Goal: Transaction & Acquisition: Purchase product/service

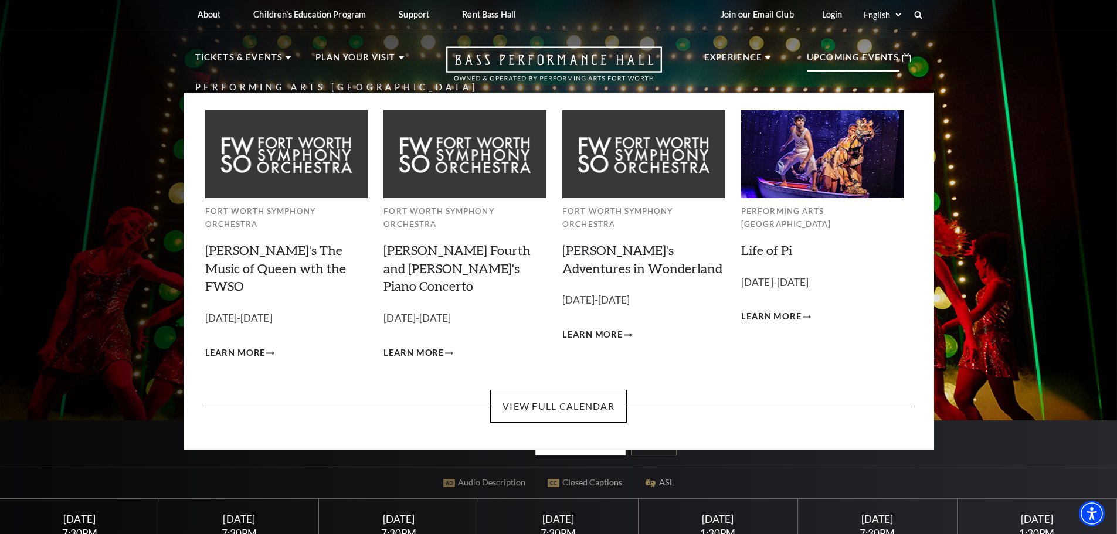
click at [878, 57] on p "Upcoming Events" at bounding box center [853, 60] width 93 height 21
click at [536, 390] on link "View Full Calendar" at bounding box center [558, 406] width 137 height 33
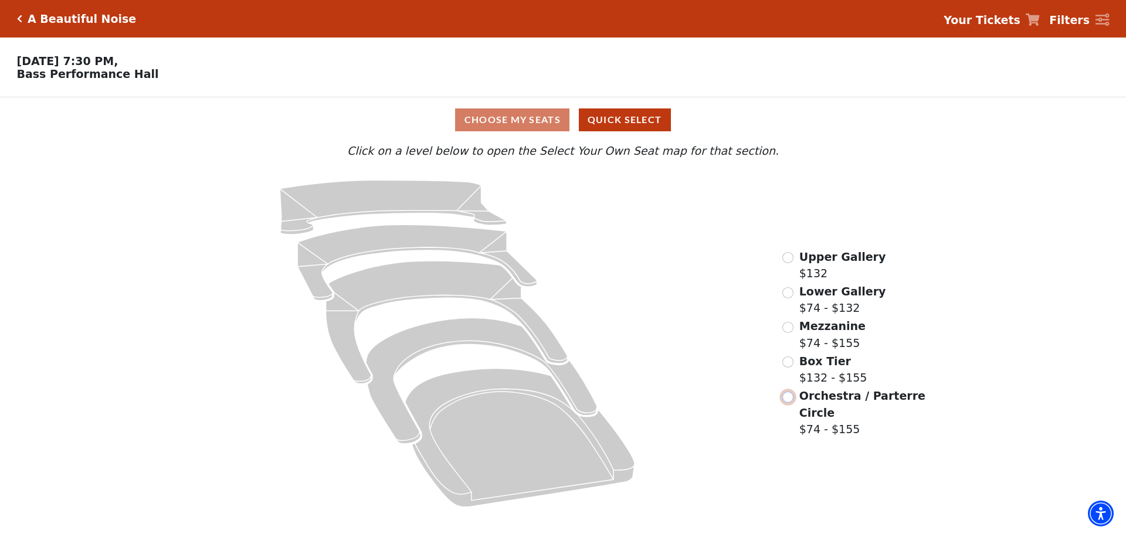
click at [787, 401] on input "Orchestra / Parterre Circle$74 - $155\a" at bounding box center [787, 397] width 11 height 11
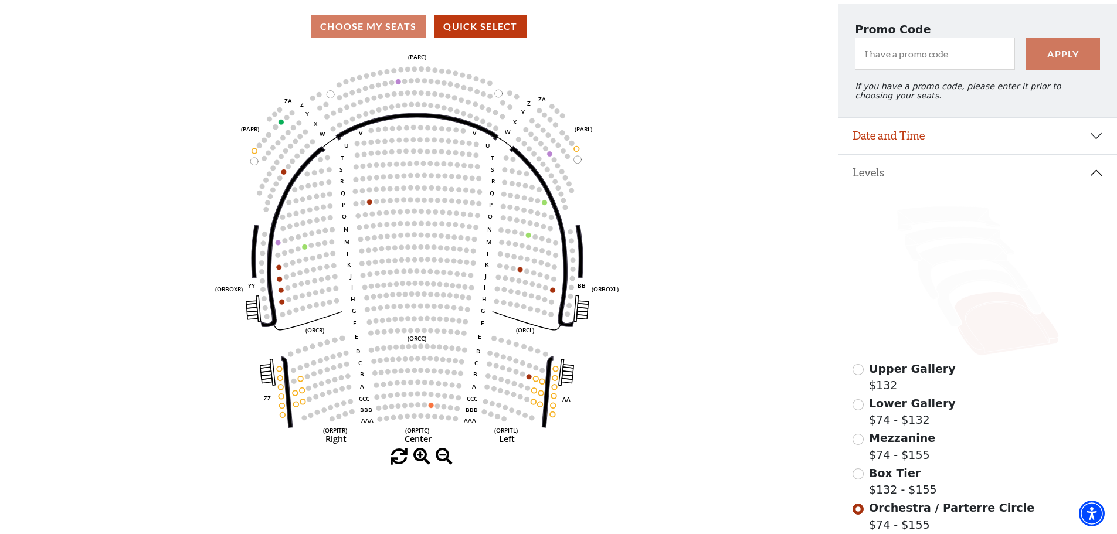
scroll to position [113, 0]
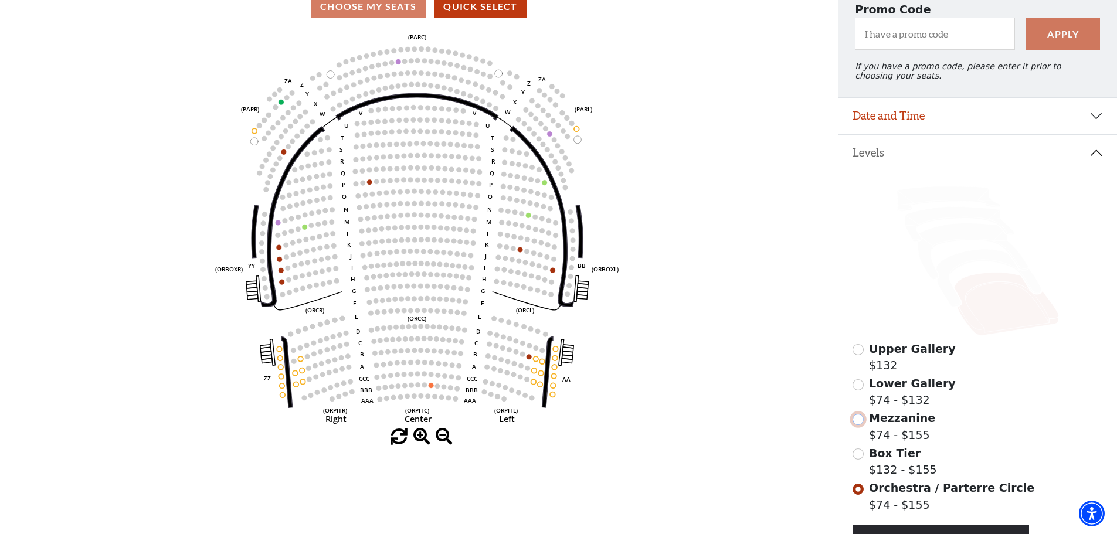
click at [855, 425] on input "Mezzanine$74 - $155\a" at bounding box center [857, 419] width 11 height 11
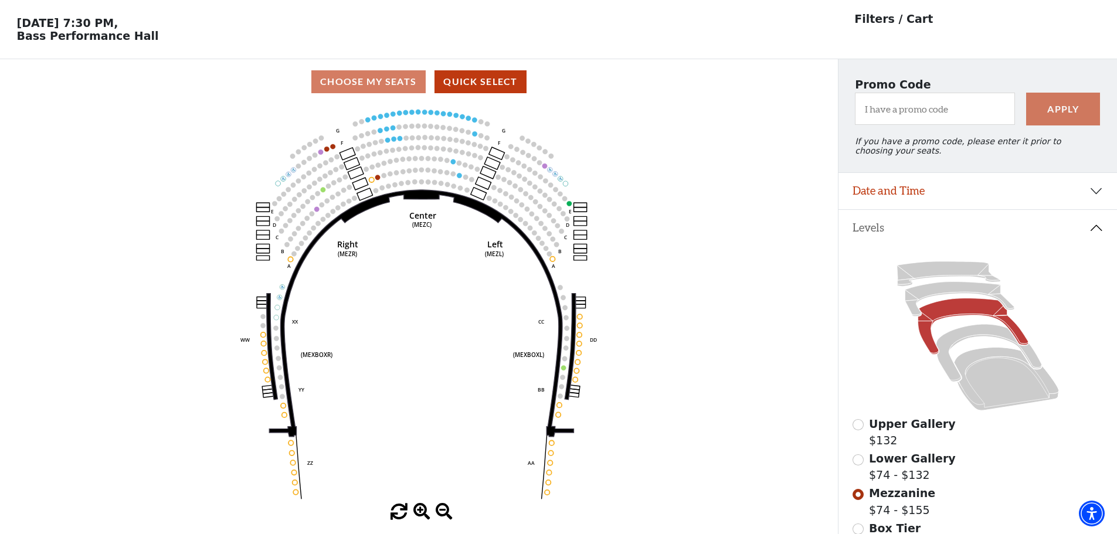
scroll to position [55, 0]
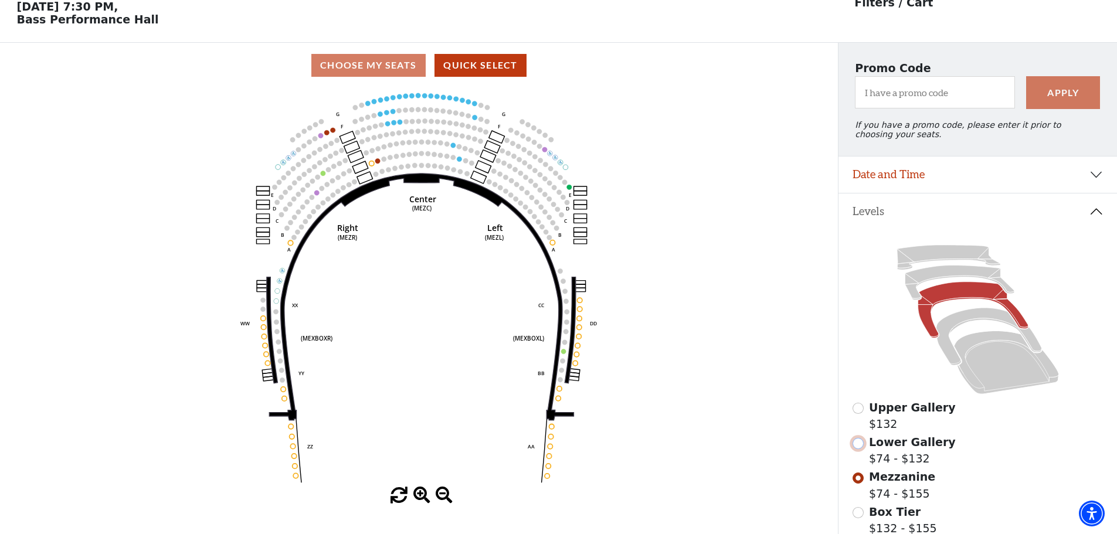
click at [856, 449] on input "Lower Gallery$74 - $132\a" at bounding box center [857, 443] width 11 height 11
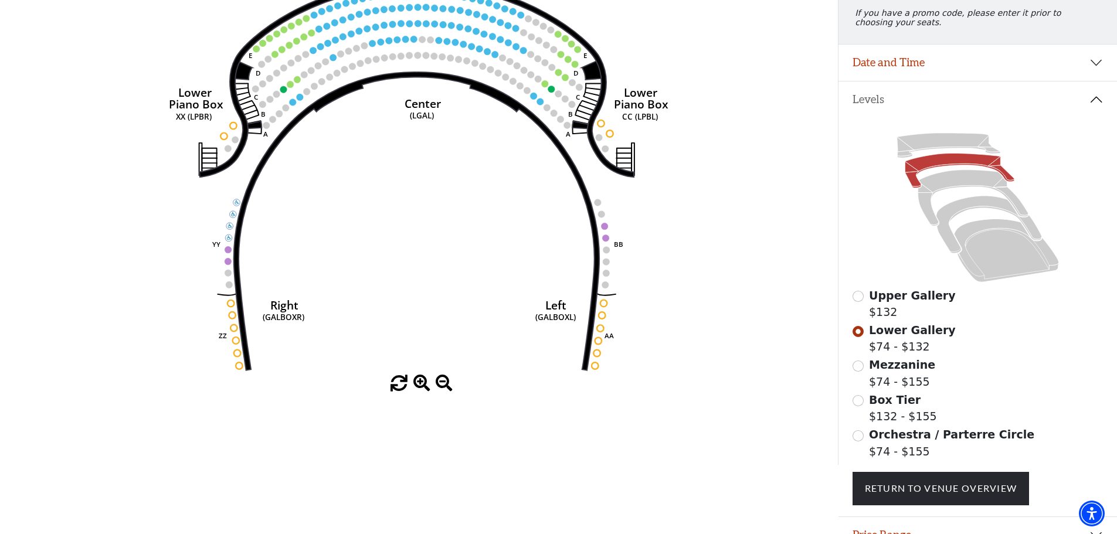
scroll to position [172, 0]
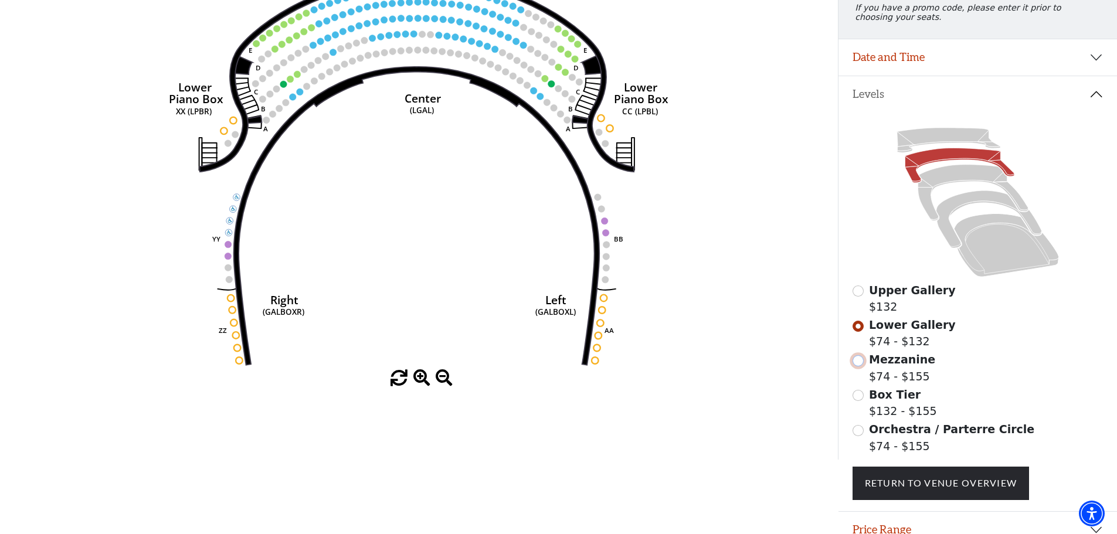
click at [857, 366] on input "Mezzanine$74 - $155\a" at bounding box center [857, 360] width 11 height 11
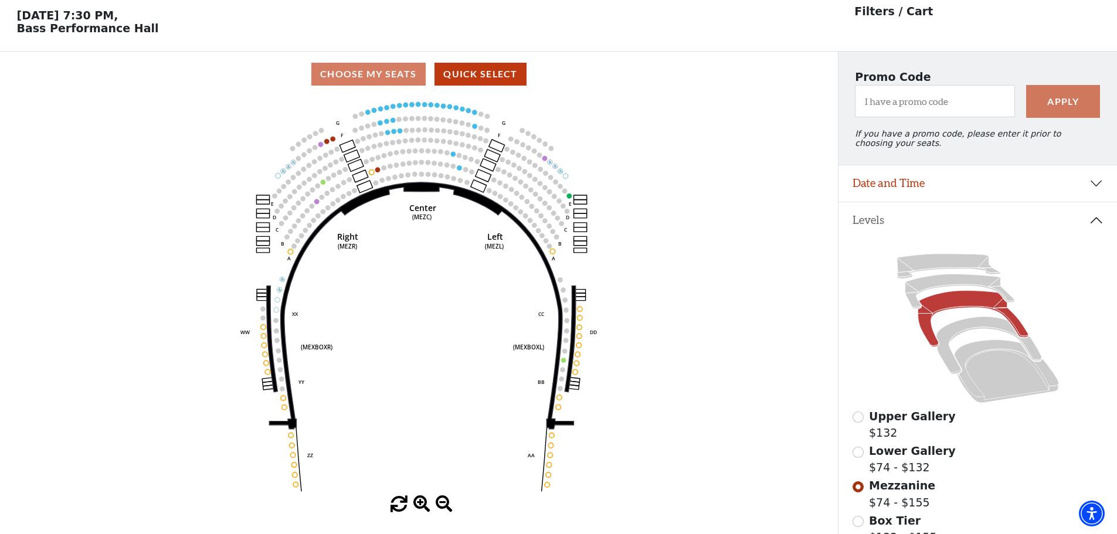
scroll to position [55, 0]
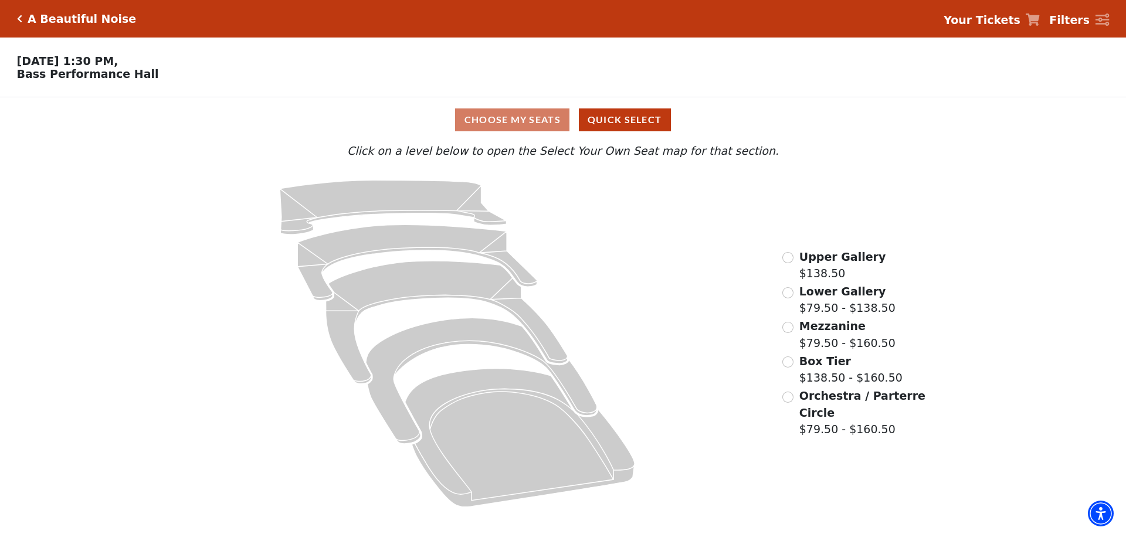
click at [820, 332] on span "Mezzanine" at bounding box center [832, 326] width 66 height 13
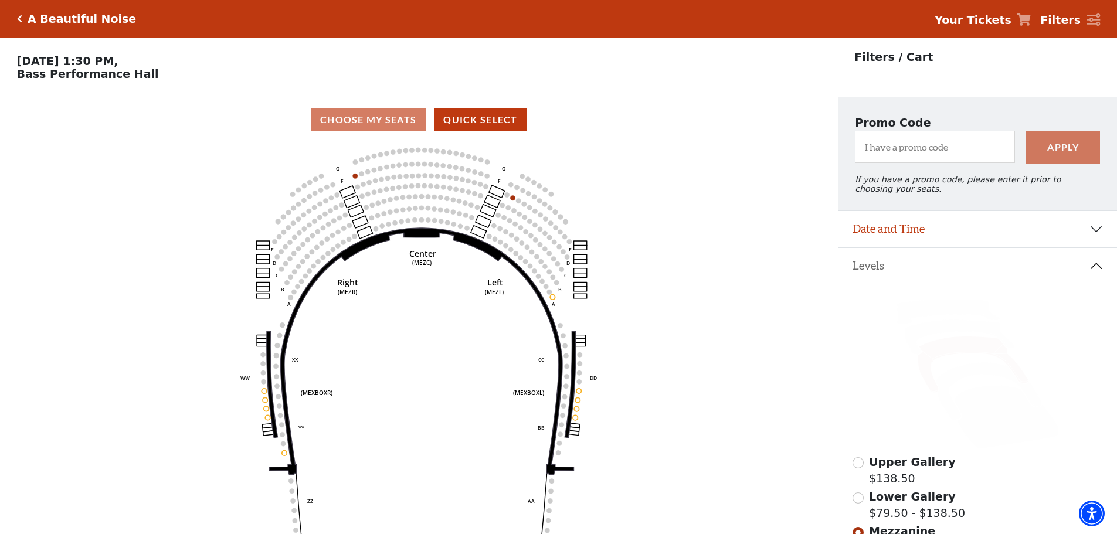
scroll to position [55, 0]
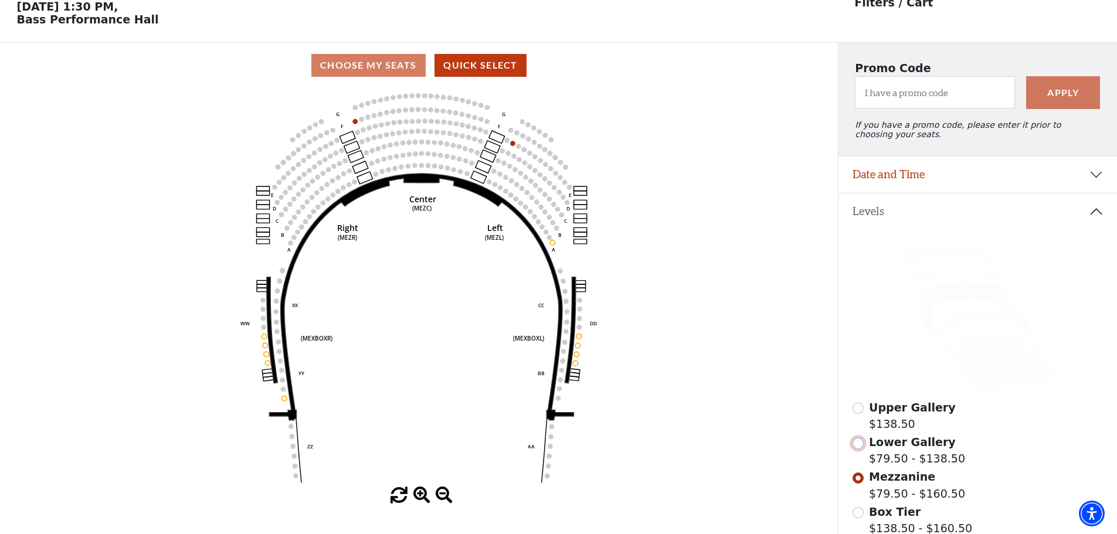
click at [854, 449] on input "Lower Gallery$79.50 - $138.50\a" at bounding box center [857, 443] width 11 height 11
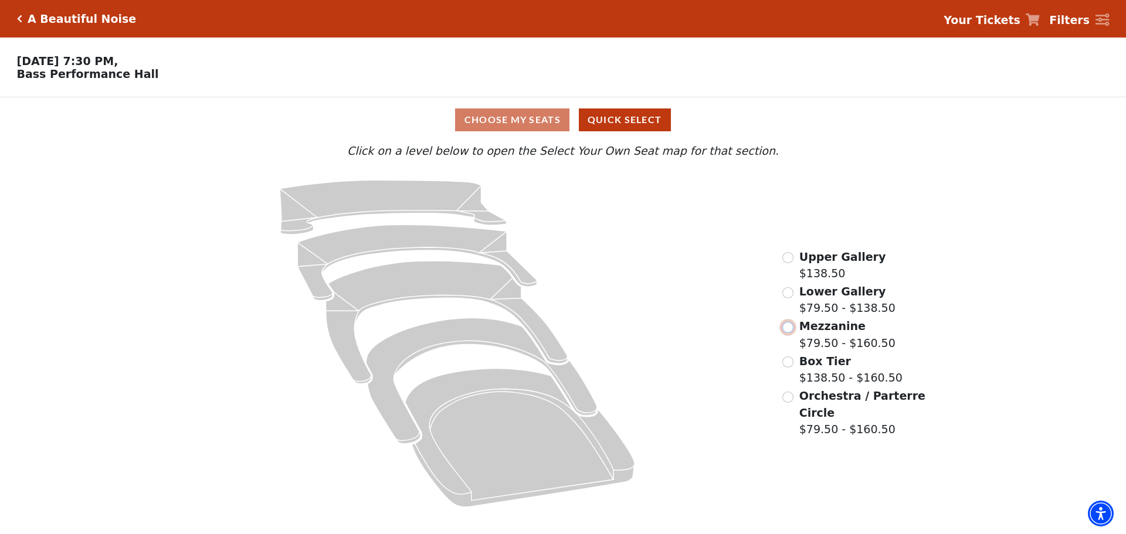
click at [784, 330] on input "Mezzanine$79.50 - $160.50\a" at bounding box center [787, 327] width 11 height 11
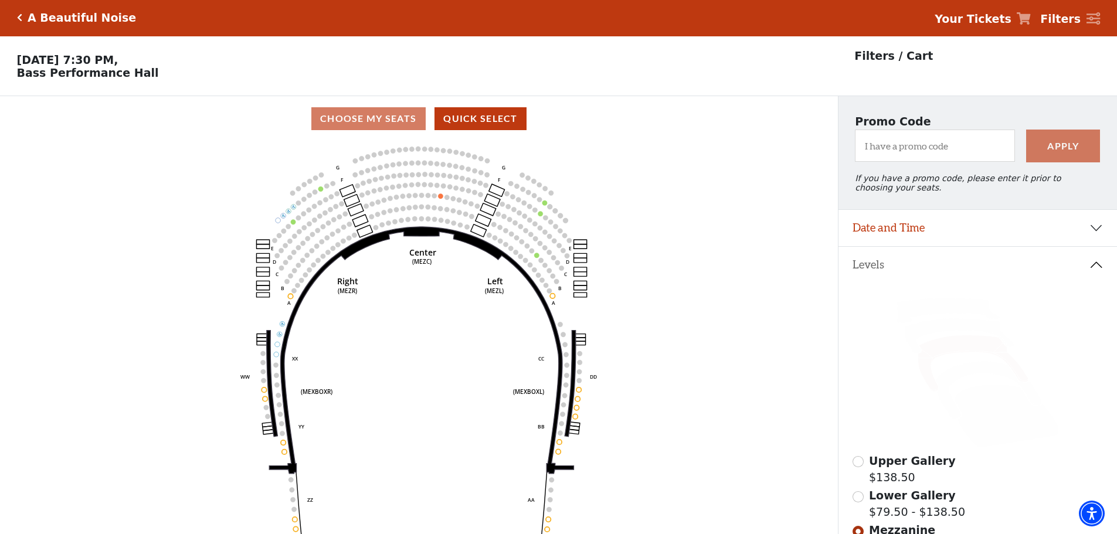
scroll to position [55, 0]
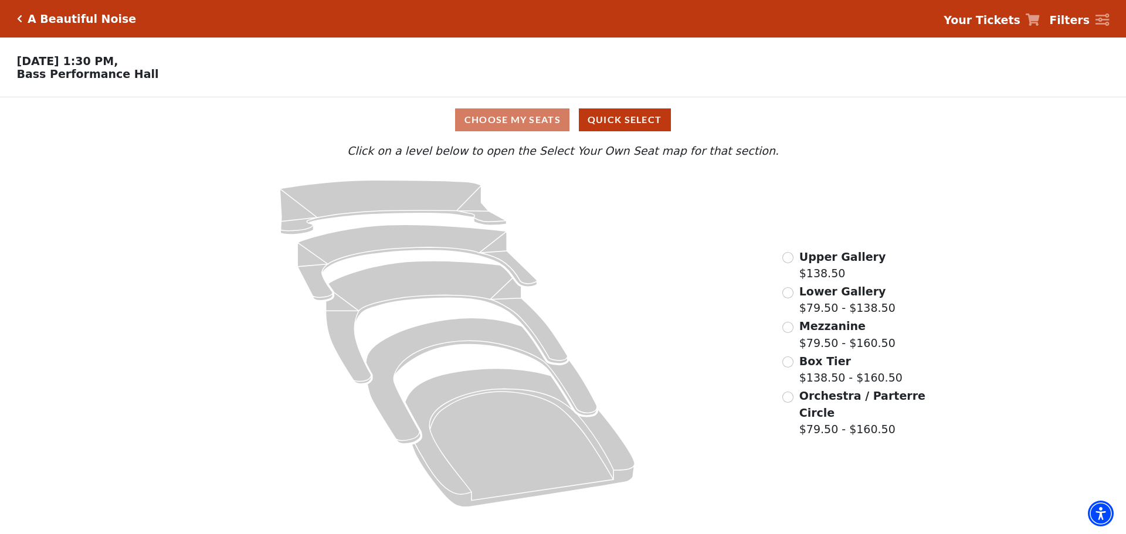
click at [15, 23] on div "A Beautiful Noise Your Tickets Filters" at bounding box center [563, 19] width 1126 height 38
click at [17, 20] on icon "Click here to go back to filters" at bounding box center [19, 19] width 5 height 8
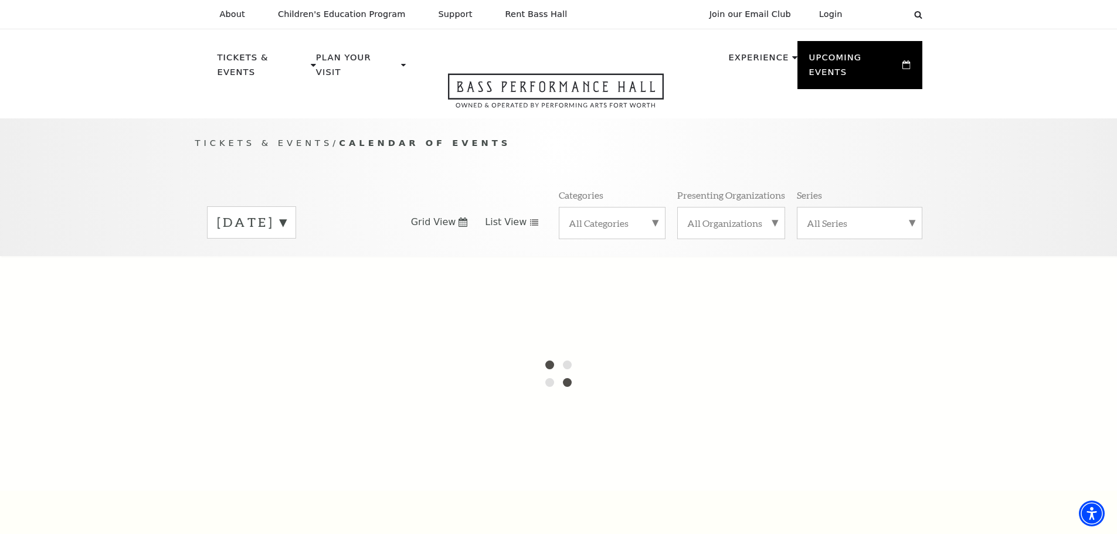
click at [517, 216] on span "List View" at bounding box center [506, 222] width 42 height 13
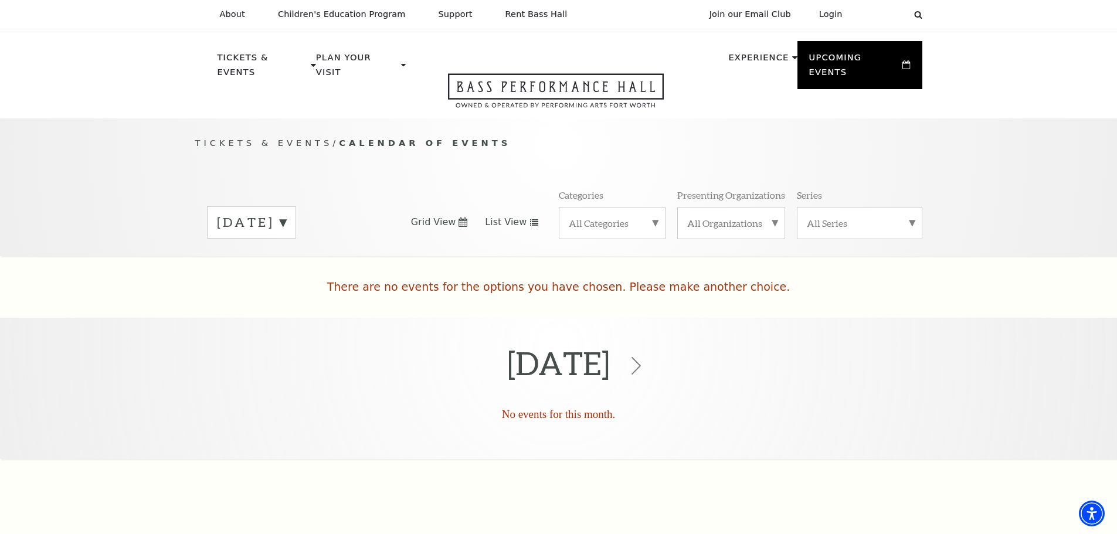
click at [517, 216] on span "List View" at bounding box center [506, 222] width 42 height 13
click at [601, 217] on label "All Categories" at bounding box center [612, 223] width 87 height 12
click at [599, 233] on label "Broadway" at bounding box center [612, 241] width 87 height 19
click at [597, 234] on div "August 2025 Grid View List View Categories All Categories Broadway Presenting O…" at bounding box center [558, 222] width 727 height 67
click at [279, 213] on label "August 2025" at bounding box center [251, 222] width 69 height 18
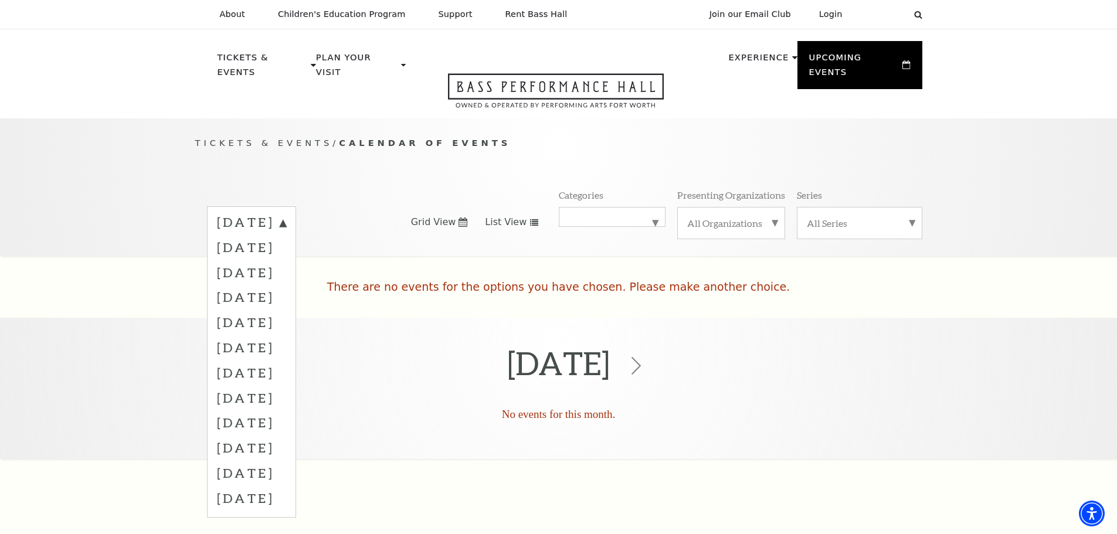
click at [450, 249] on div "Tickets & Events / Calendar of Events August 2025 September 2025 October 2025 N…" at bounding box center [558, 382] width 1117 height 529
click at [439, 216] on span "Grid View" at bounding box center [433, 222] width 45 height 13
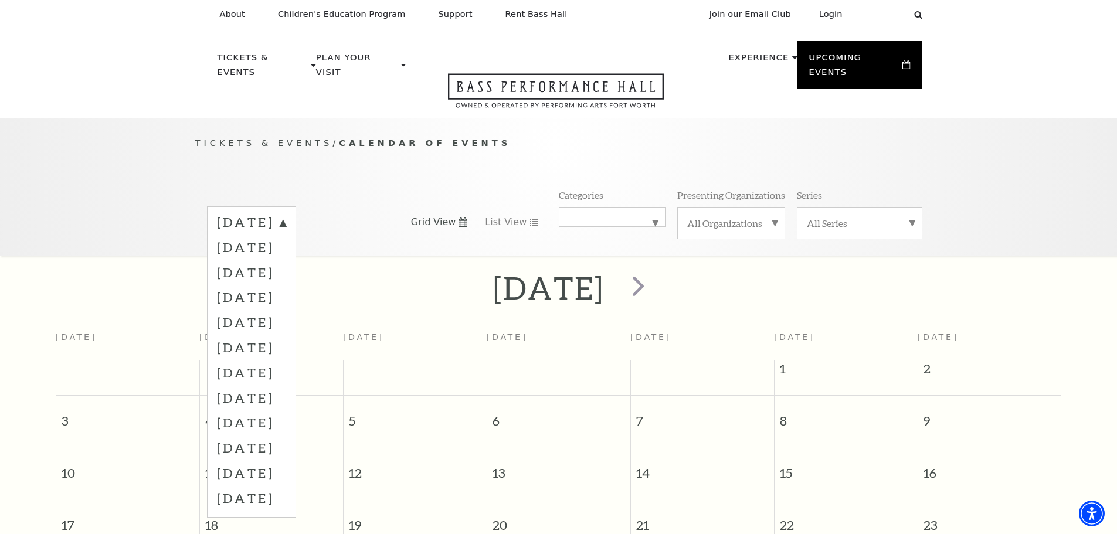
click at [314, 155] on div "Tickets & Events / Calendar of Events August 2025 September 2025 October 2025 N…" at bounding box center [559, 196] width 750 height 120
click at [491, 216] on span "List View" at bounding box center [506, 222] width 42 height 13
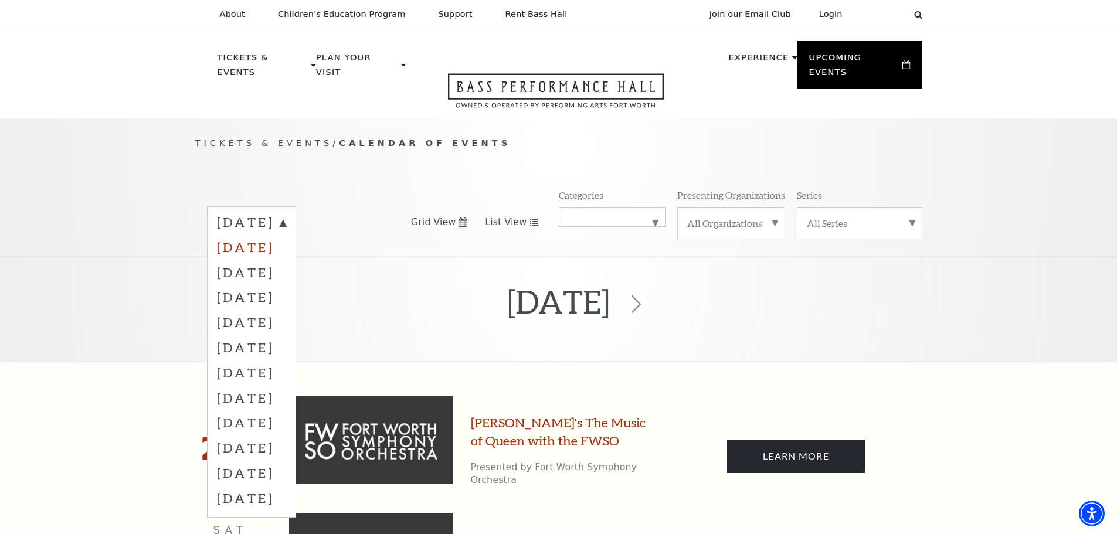
click at [286, 239] on label "September 2025" at bounding box center [251, 247] width 69 height 25
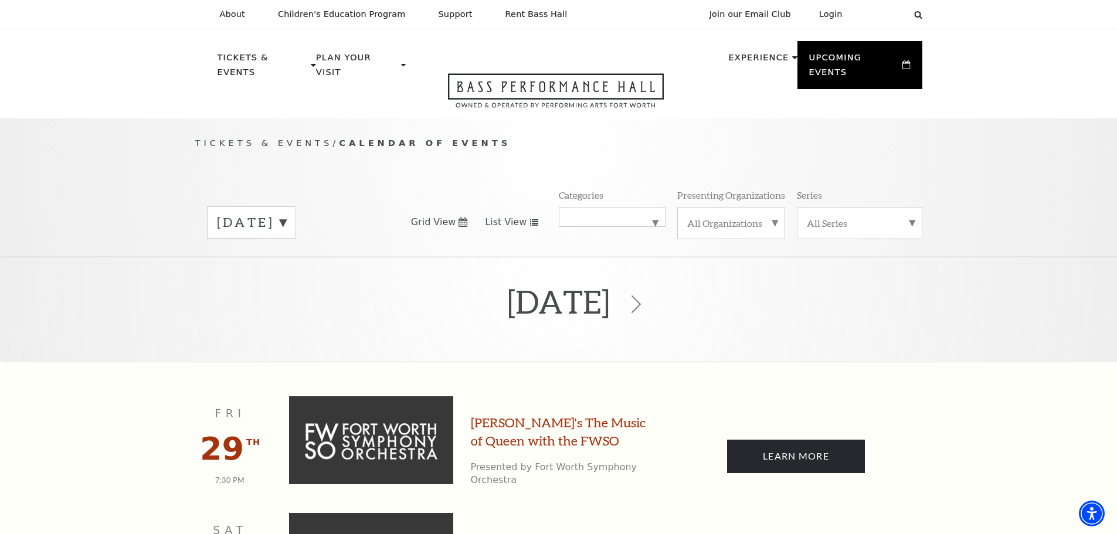
click at [286, 213] on label "August 2025" at bounding box center [251, 222] width 69 height 18
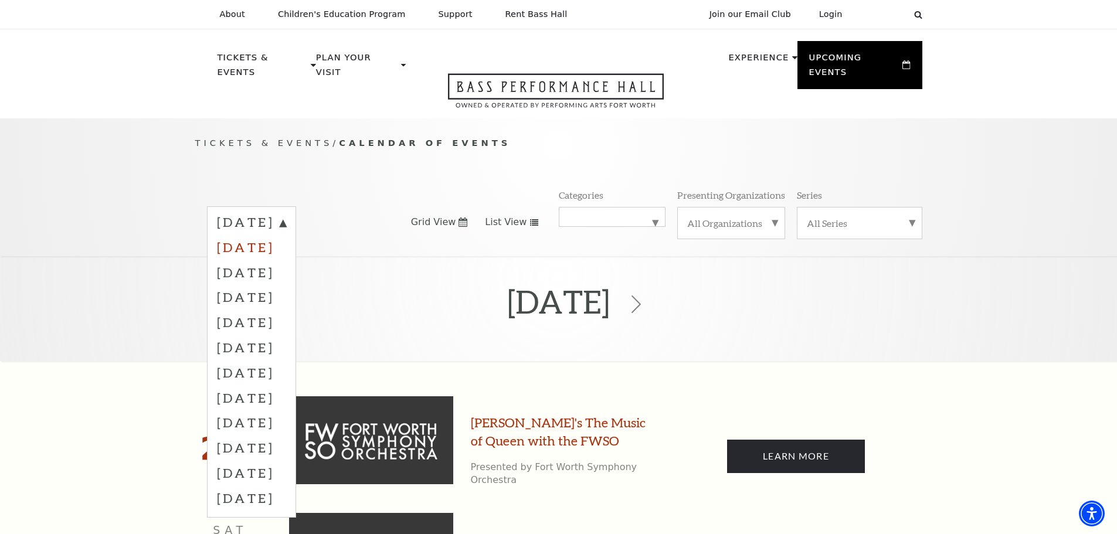
click at [283, 235] on label "September 2025" at bounding box center [251, 247] width 69 height 25
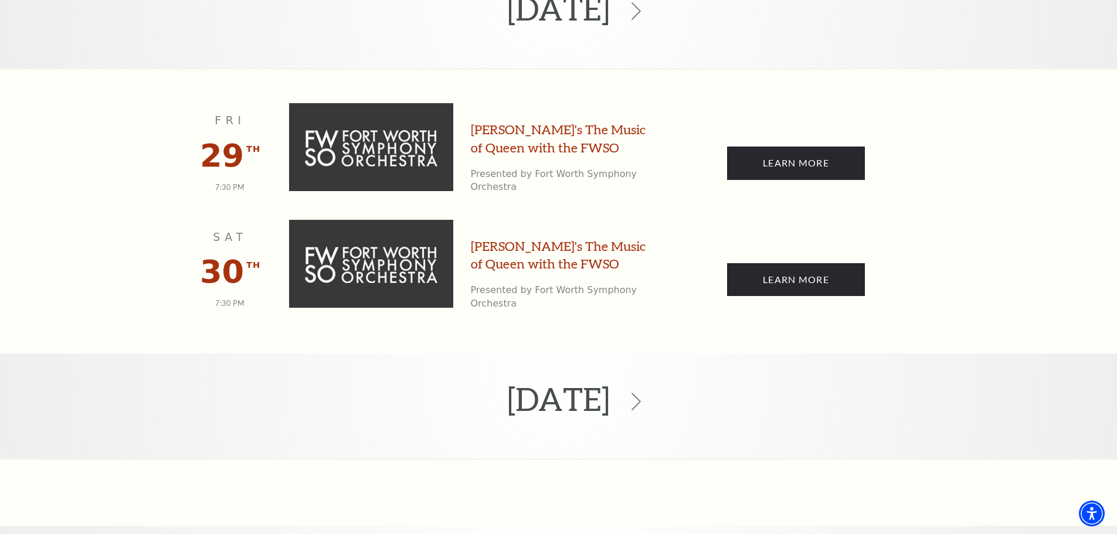
scroll to position [229, 0]
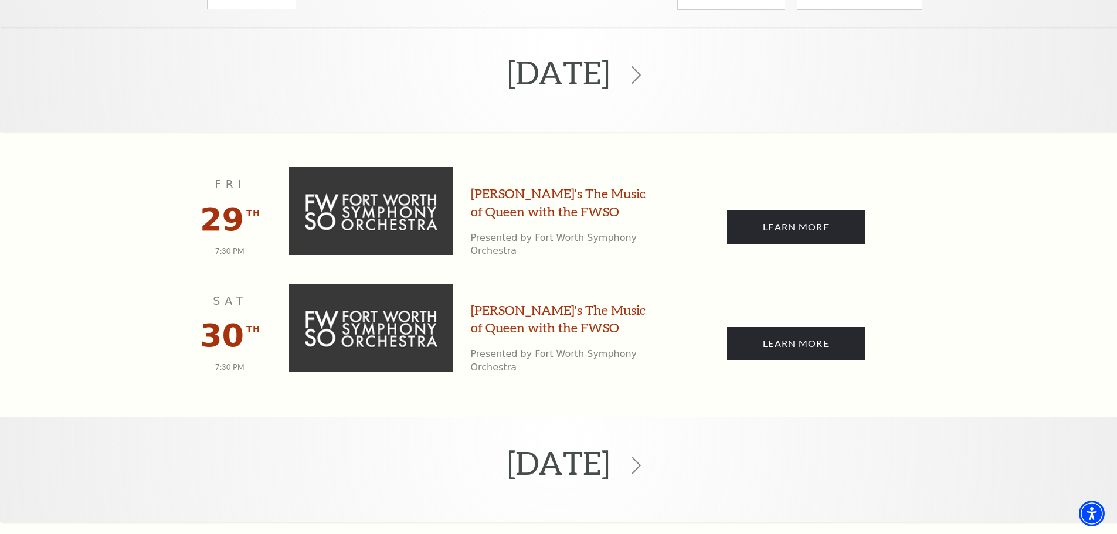
drag, startPoint x: 209, startPoint y: 356, endPoint x: 181, endPoint y: 233, distance: 126.3
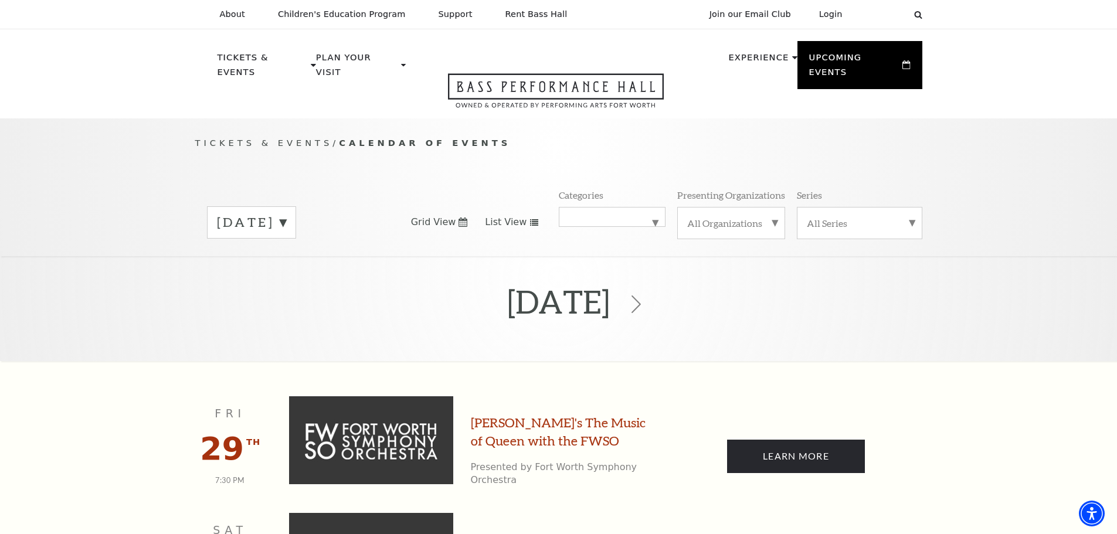
click at [253, 220] on div "August 2025" at bounding box center [251, 222] width 89 height 32
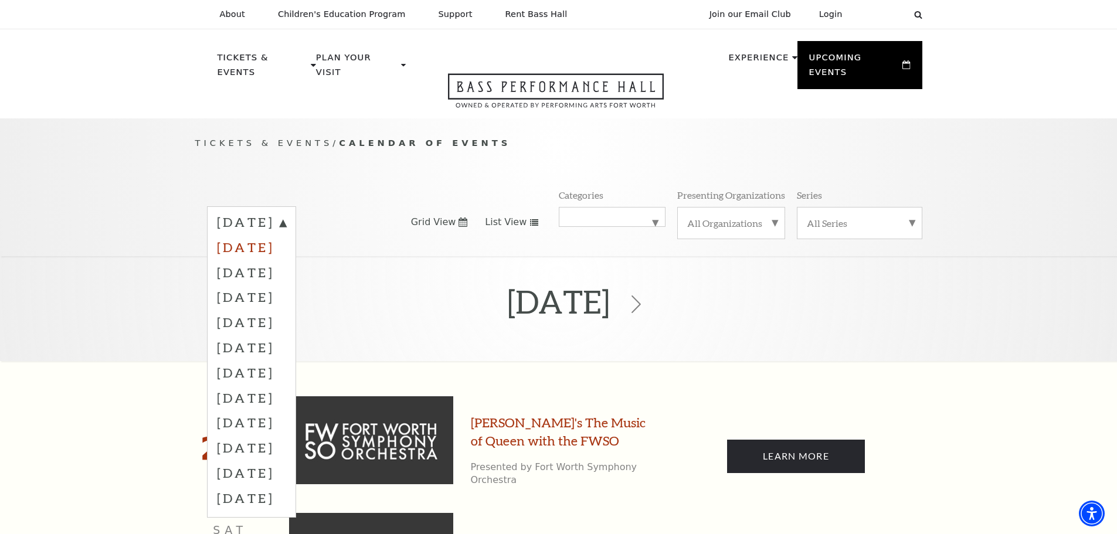
click at [253, 235] on label "September 2025" at bounding box center [251, 247] width 69 height 25
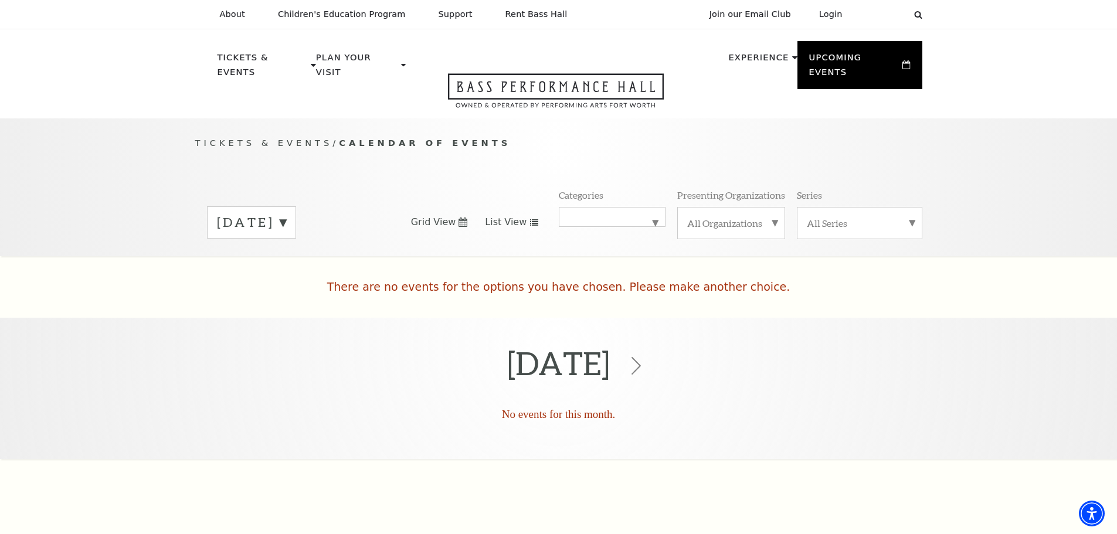
click at [253, 213] on label "August 2025" at bounding box center [251, 222] width 69 height 18
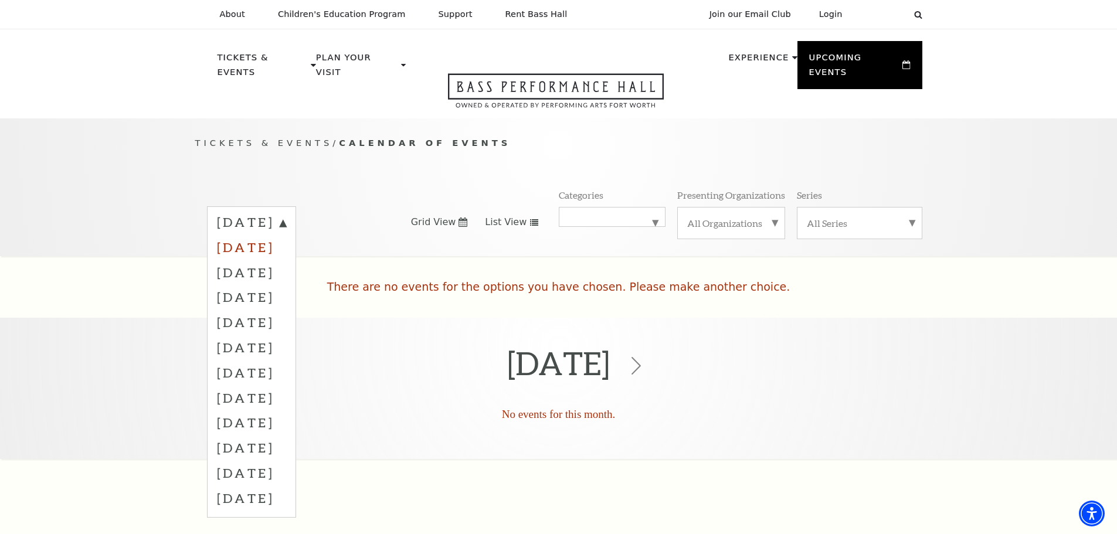
click at [257, 237] on label "September 2025" at bounding box center [251, 247] width 69 height 25
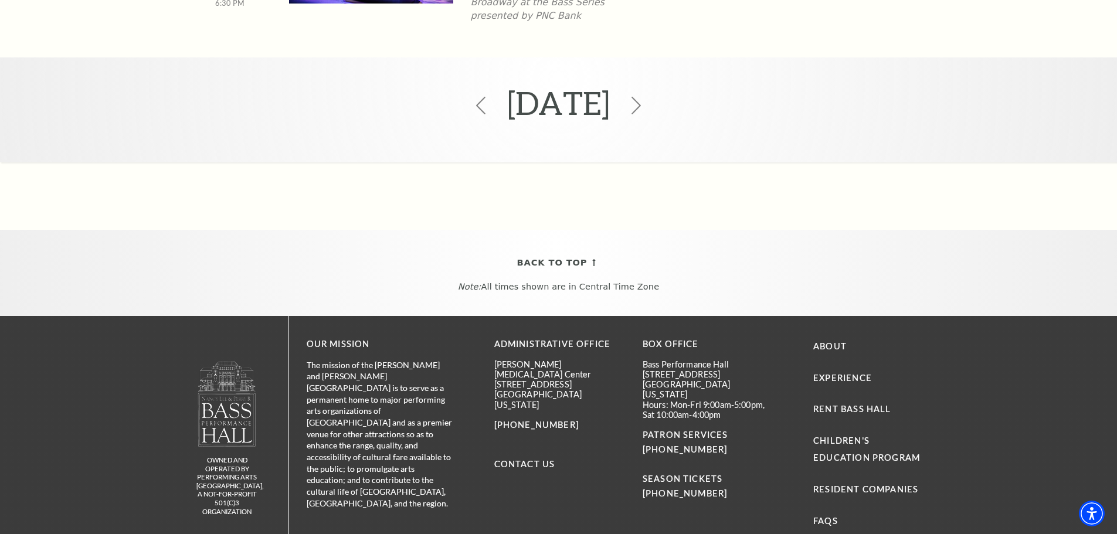
drag, startPoint x: 196, startPoint y: 394, endPoint x: 196, endPoint y: 401, distance: 7.1
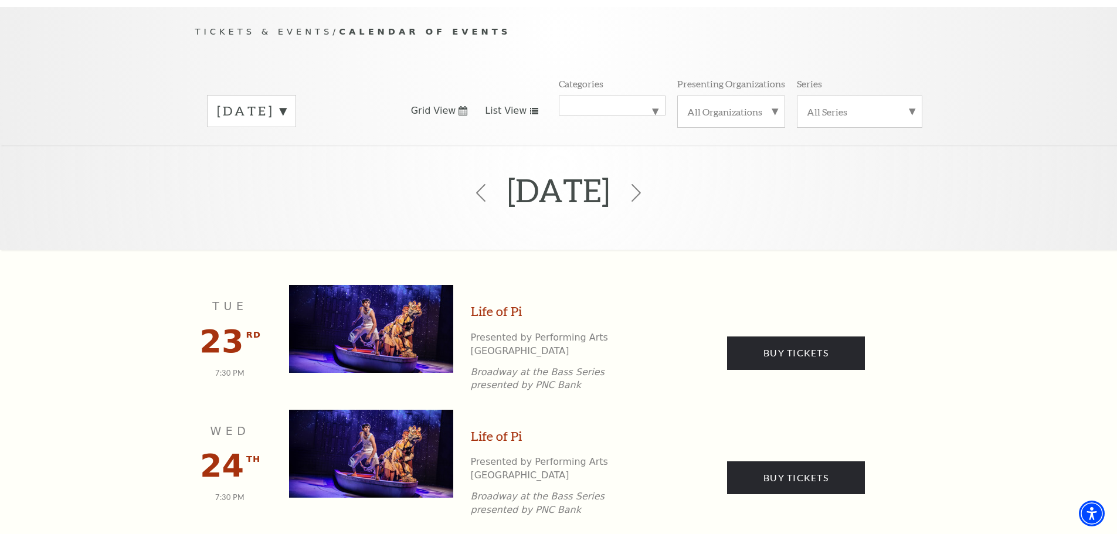
scroll to position [64, 0]
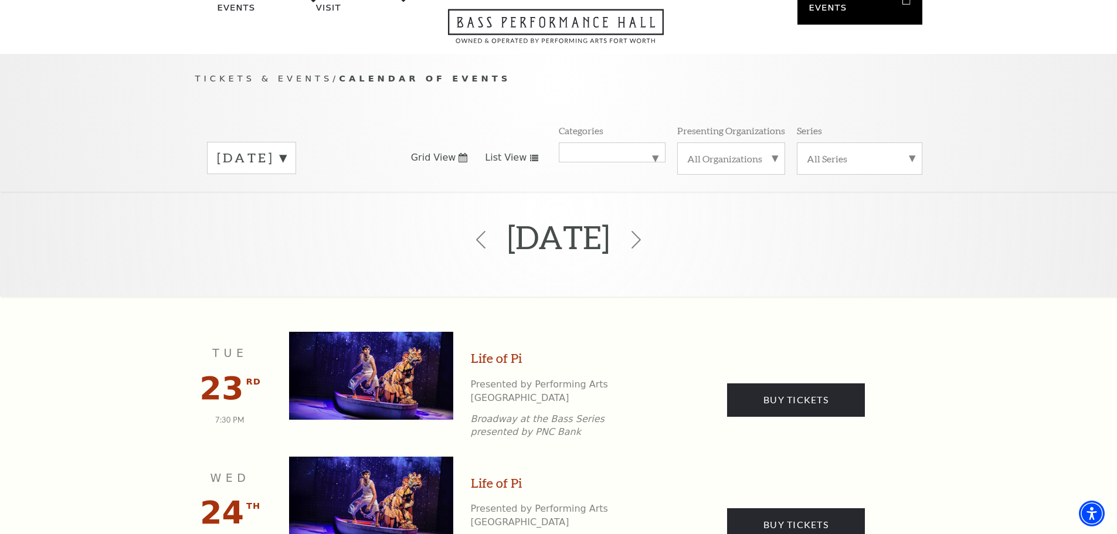
click at [286, 149] on label "September 2025" at bounding box center [251, 158] width 69 height 18
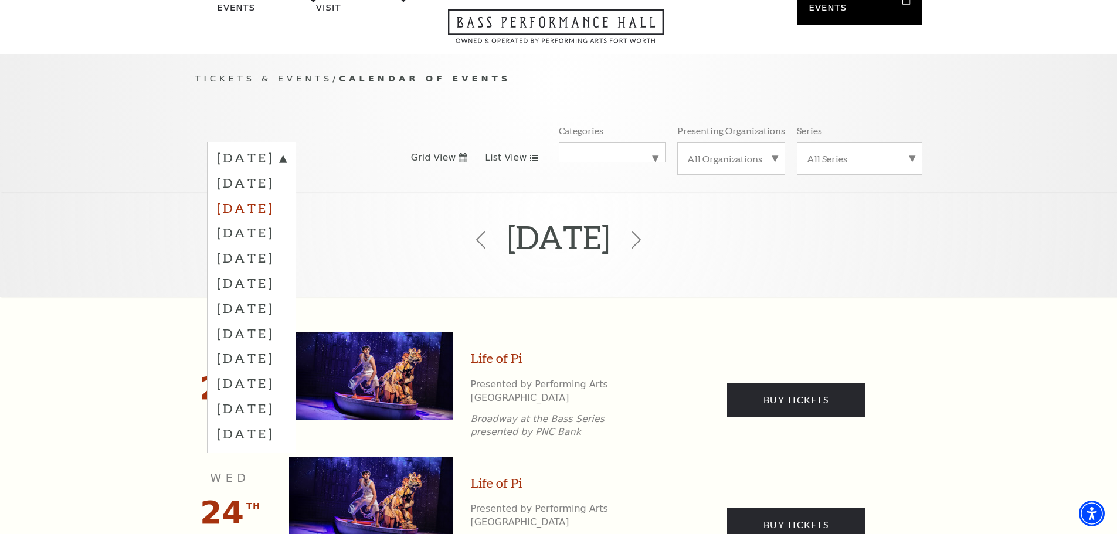
click at [255, 196] on label "October 2025" at bounding box center [251, 207] width 69 height 25
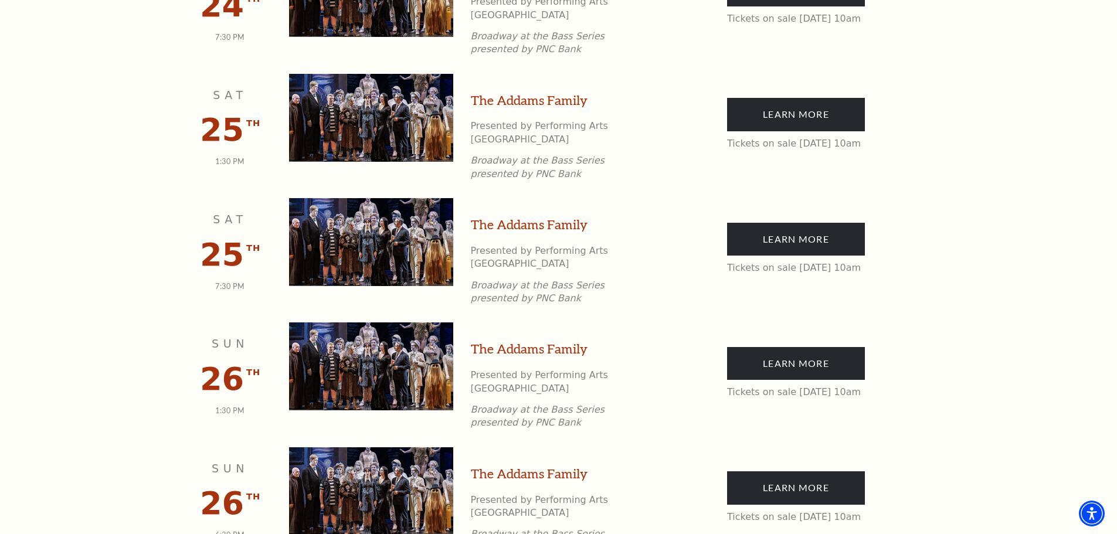
scroll to position [397, 0]
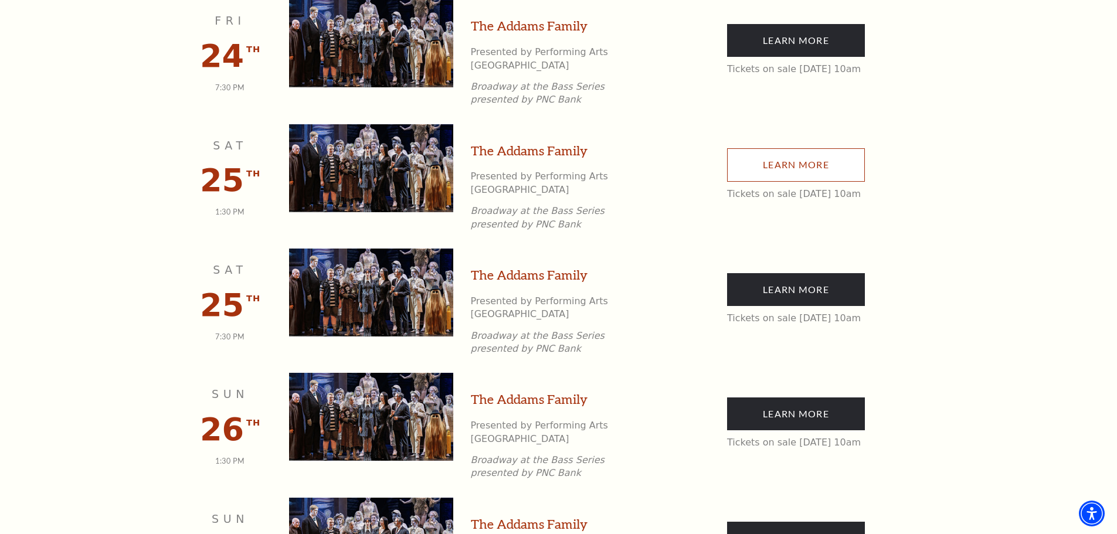
click at [790, 148] on link "Learn More" at bounding box center [796, 164] width 138 height 33
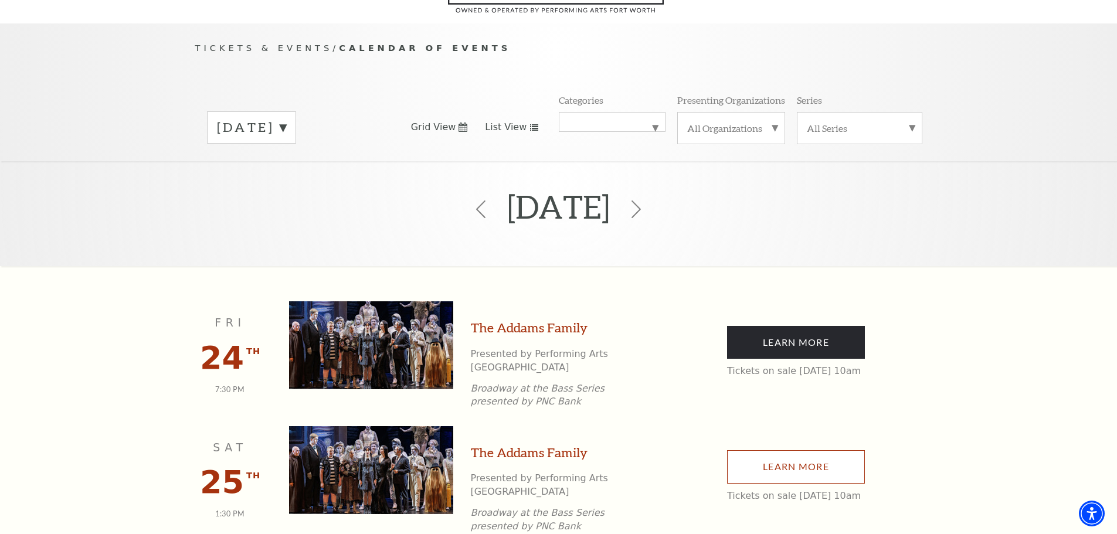
scroll to position [45, 0]
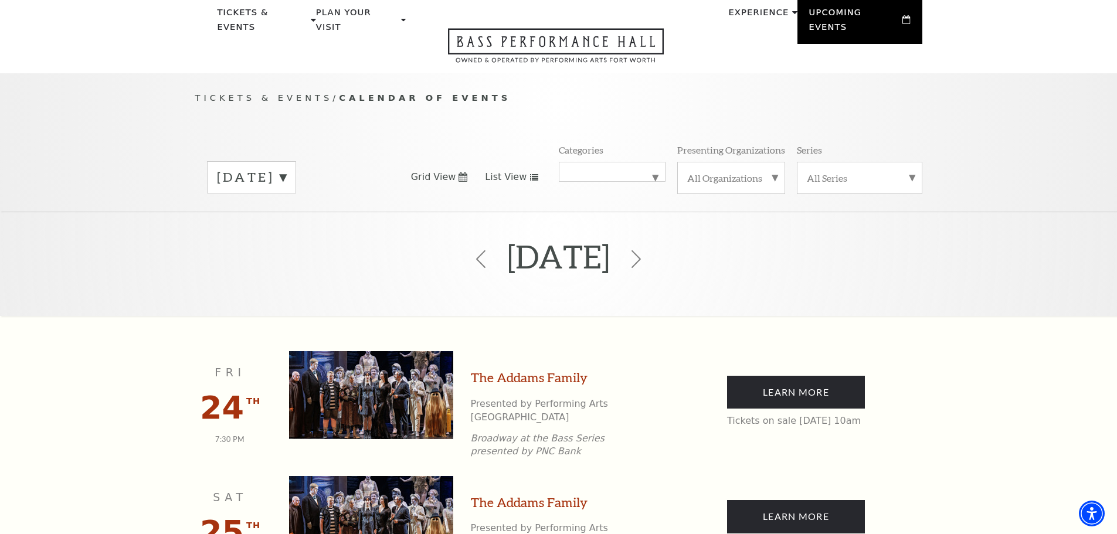
click at [266, 171] on label "October 2025" at bounding box center [251, 177] width 69 height 18
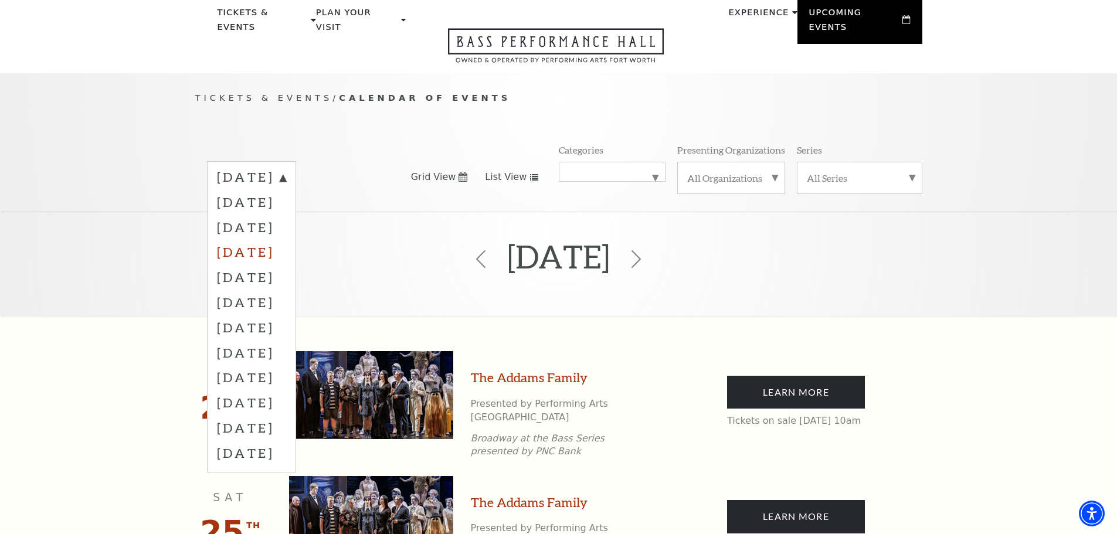
click at [254, 243] on label "November 2025" at bounding box center [251, 251] width 69 height 25
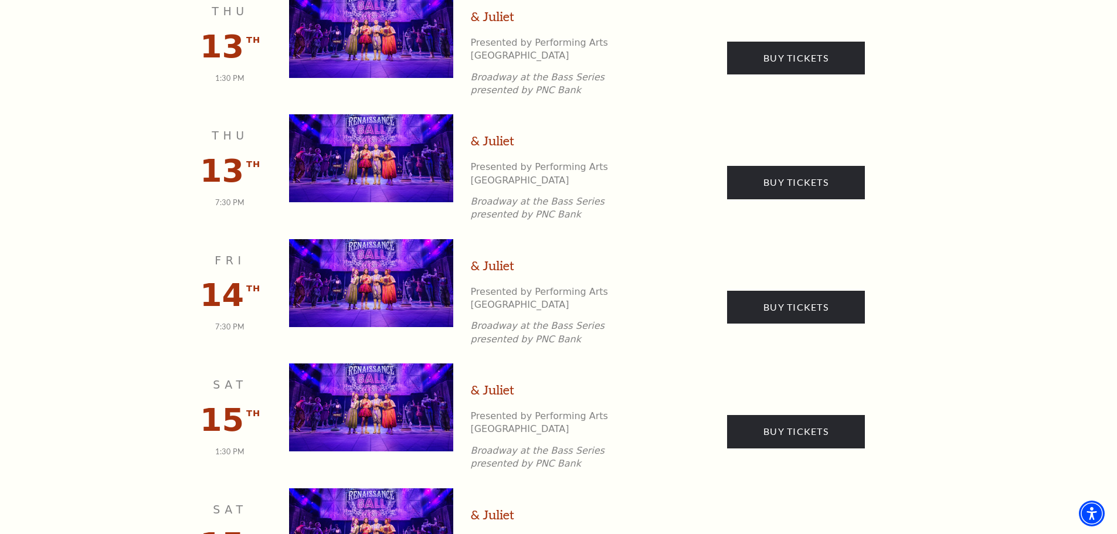
scroll to position [997, 0]
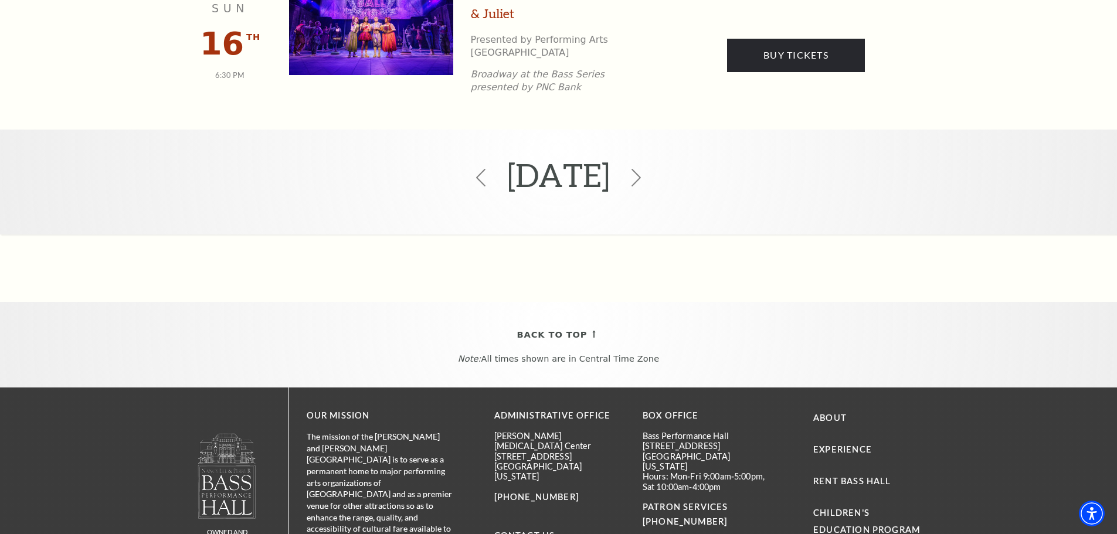
drag, startPoint x: 178, startPoint y: 344, endPoint x: 183, endPoint y: 504, distance: 160.1
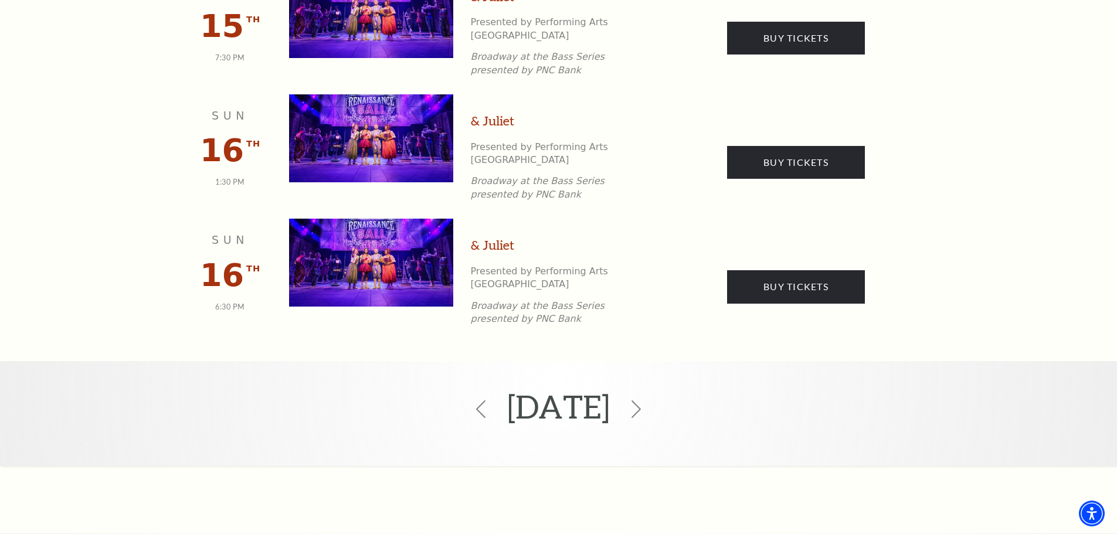
scroll to position [1390, 0]
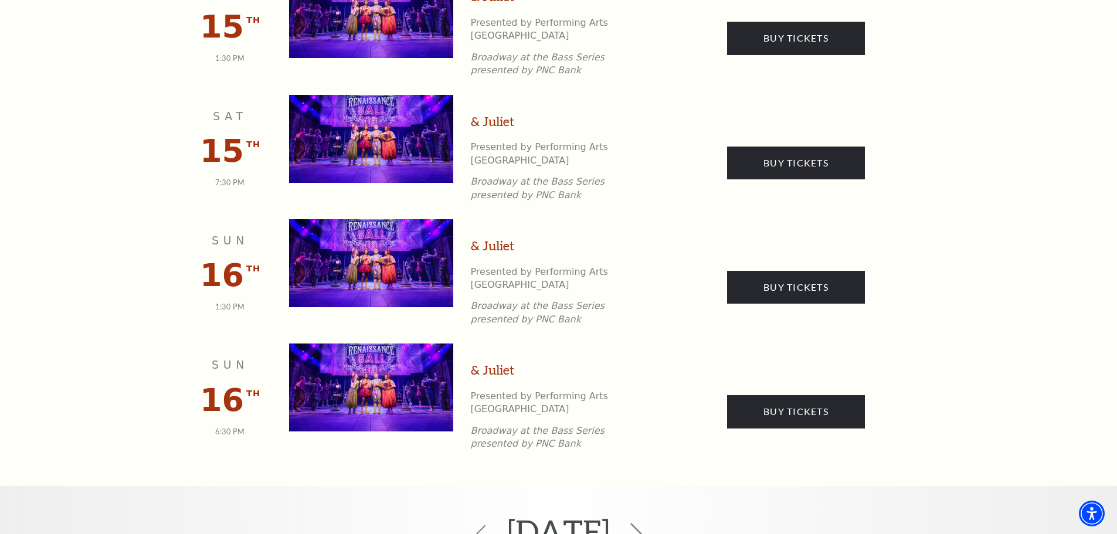
click at [647, 523] on icon at bounding box center [636, 534] width 22 height 22
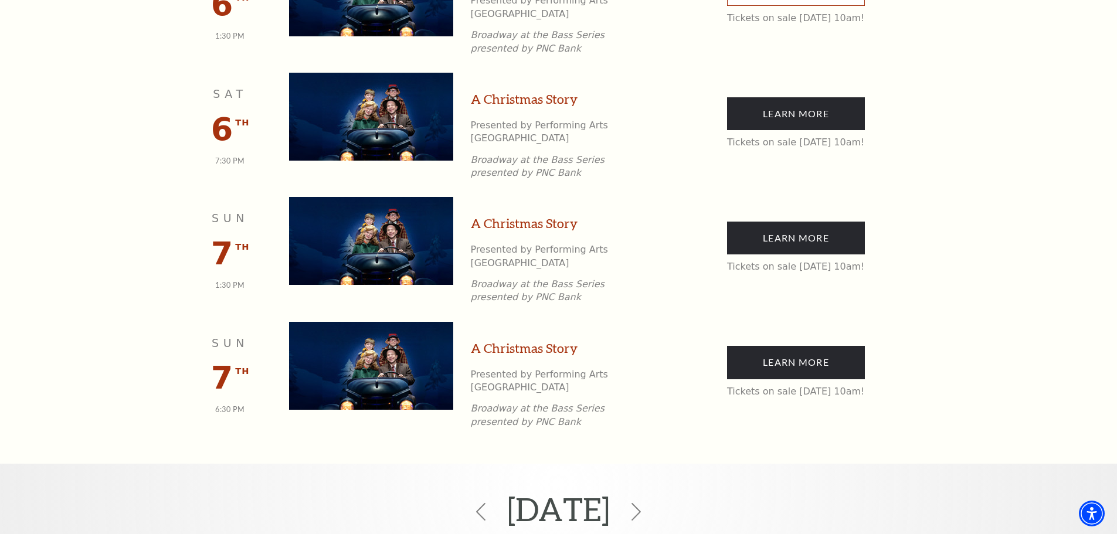
scroll to position [749, 0]
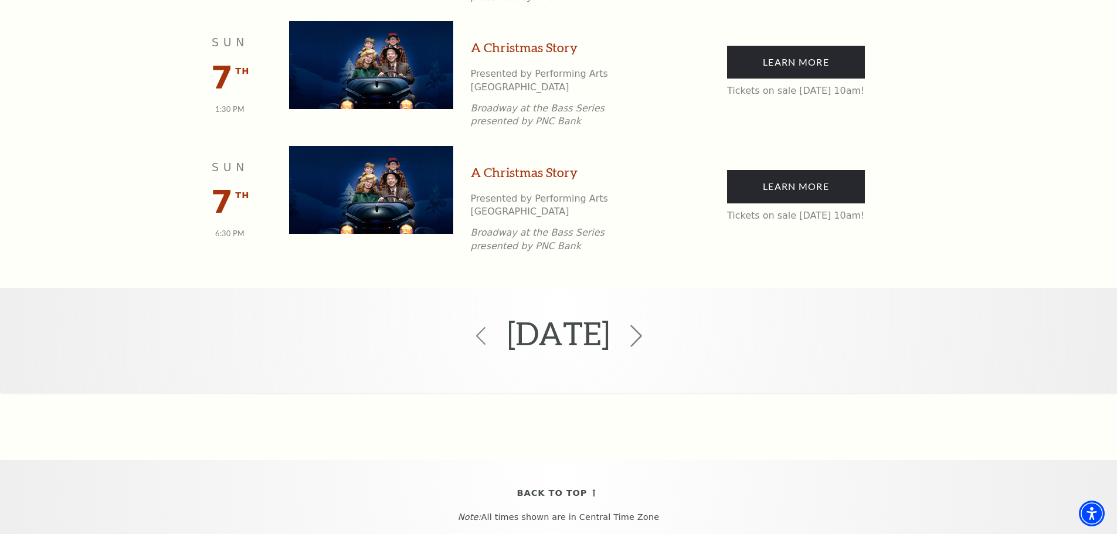
click at [647, 325] on icon at bounding box center [636, 336] width 22 height 22
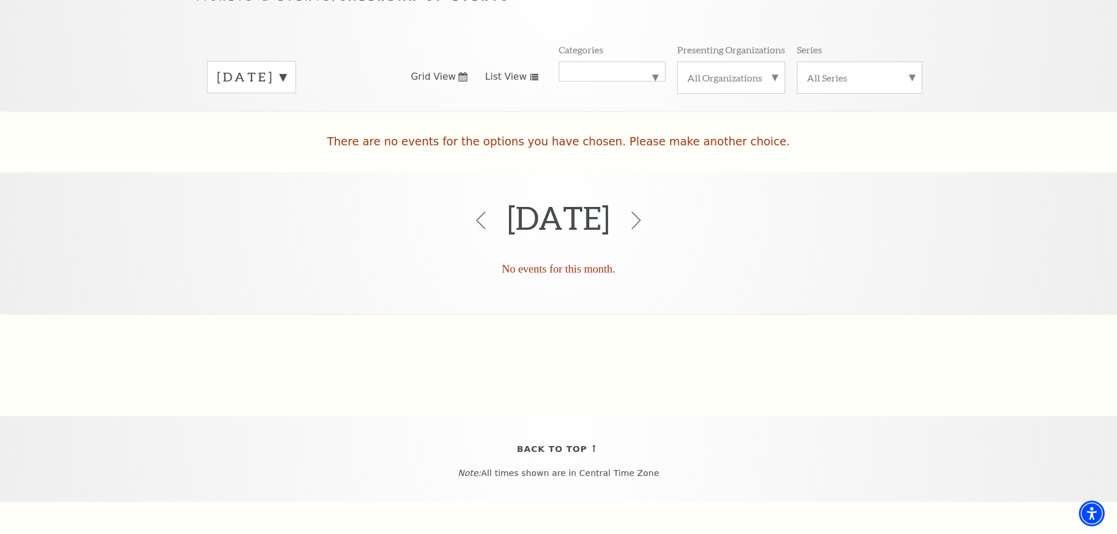
scroll to position [104, 0]
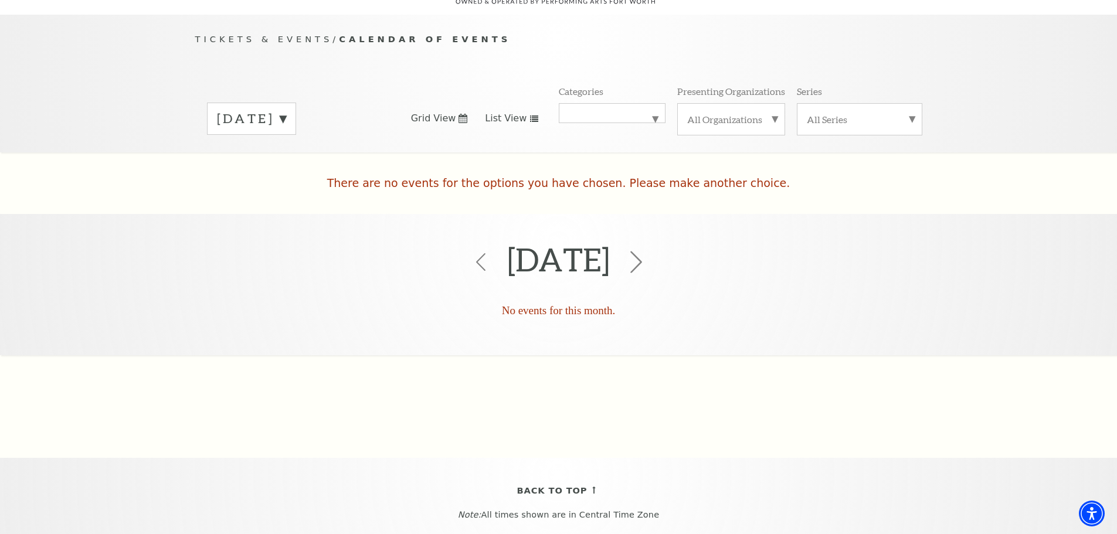
click at [642, 251] on use at bounding box center [636, 262] width 12 height 22
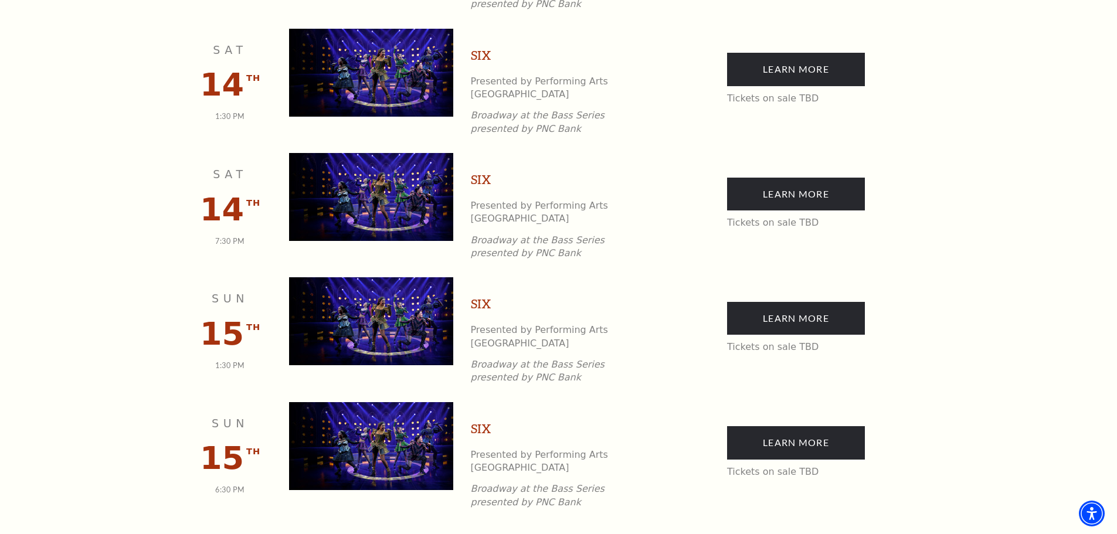
scroll to position [963, 0]
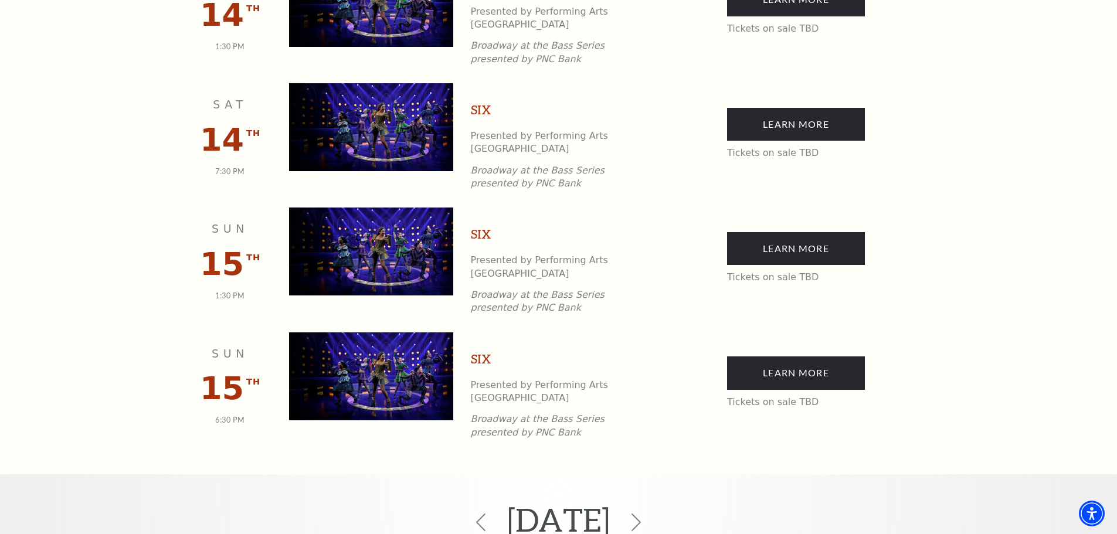
drag, startPoint x: 581, startPoint y: 347, endPoint x: 583, endPoint y: 374, distance: 27.1
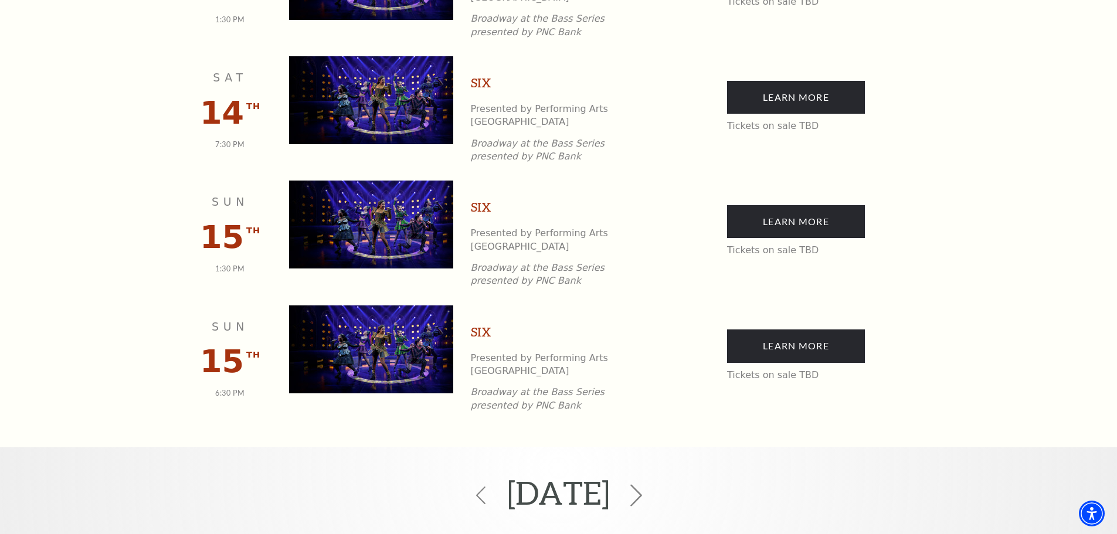
click at [642, 485] on use at bounding box center [636, 496] width 12 height 22
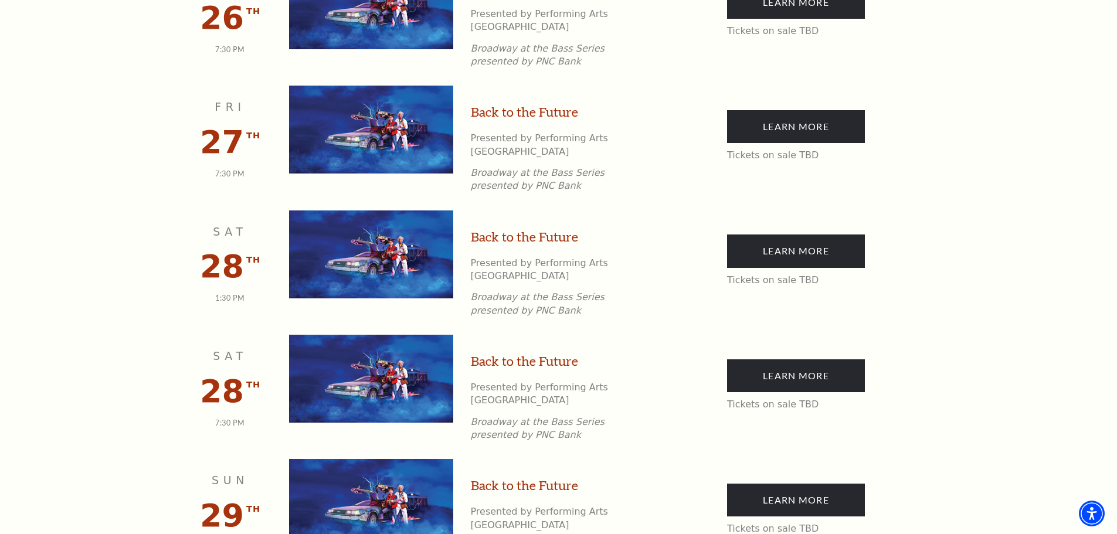
drag, startPoint x: 586, startPoint y: 299, endPoint x: 596, endPoint y: 400, distance: 101.4
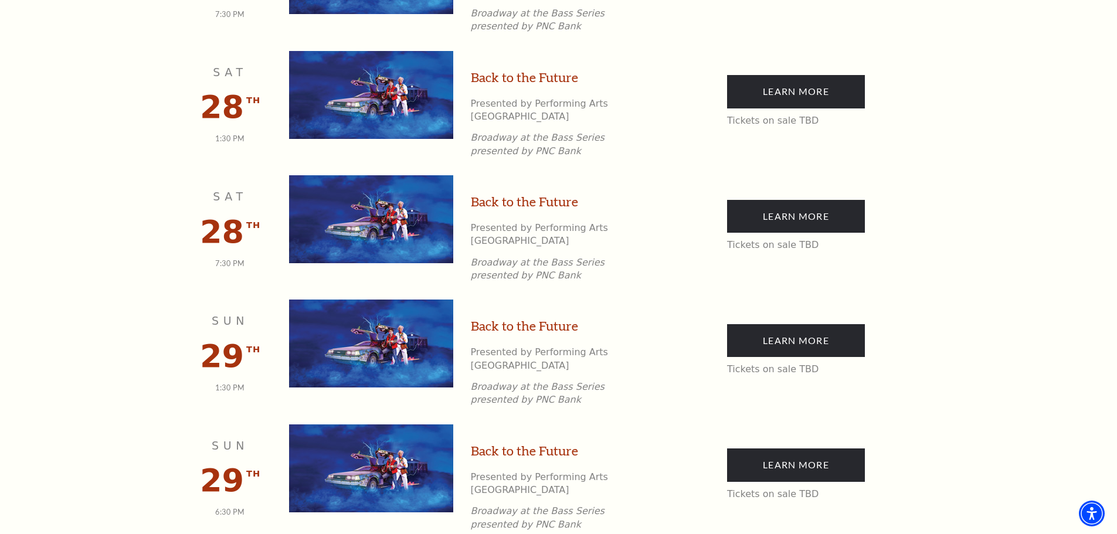
scroll to position [0, 0]
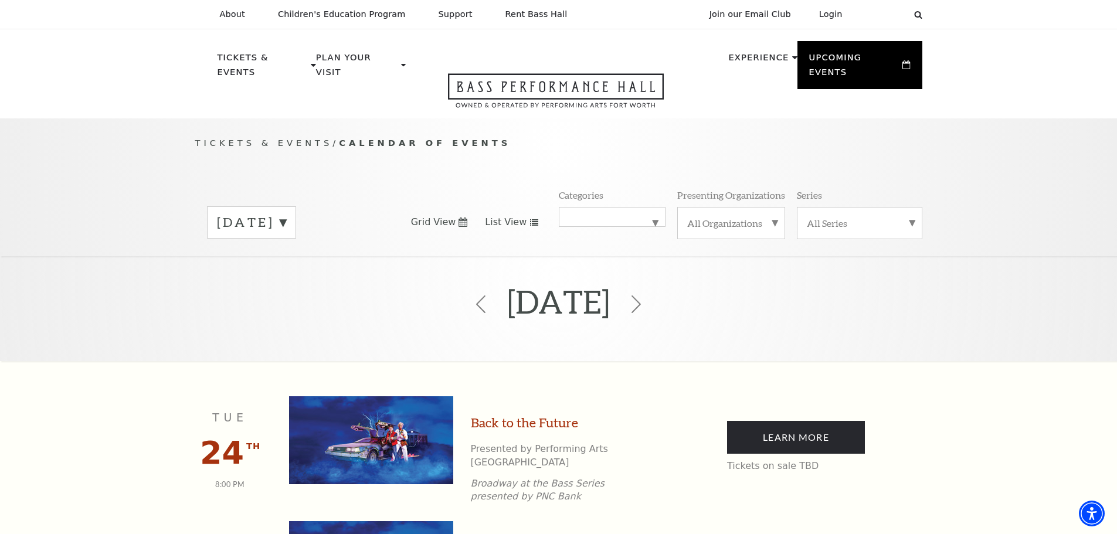
drag, startPoint x: 599, startPoint y: 396, endPoint x: 488, endPoint y: 55, distance: 359.3
click at [647, 296] on icon at bounding box center [636, 304] width 22 height 22
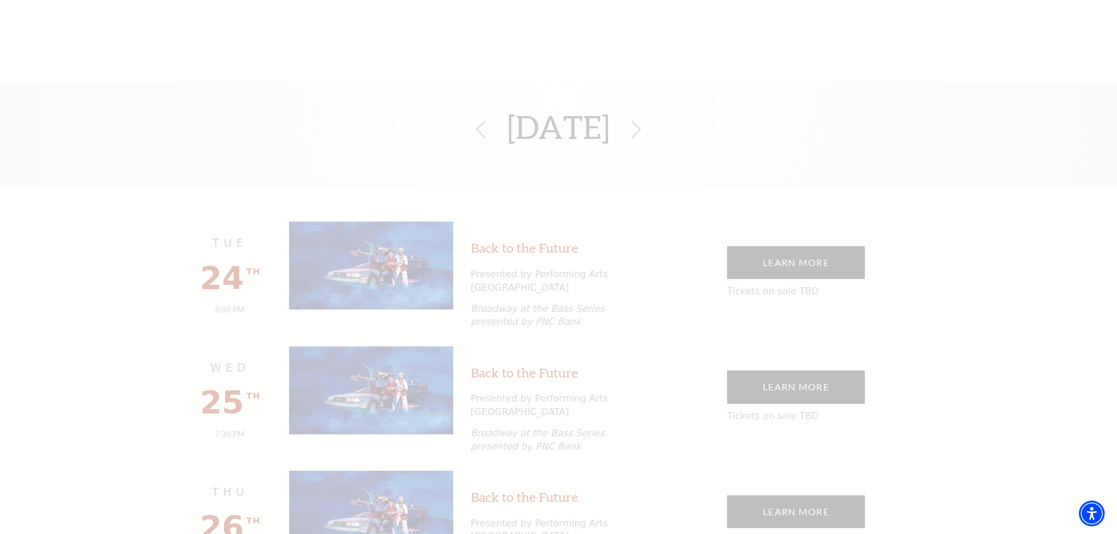
scroll to position [410, 0]
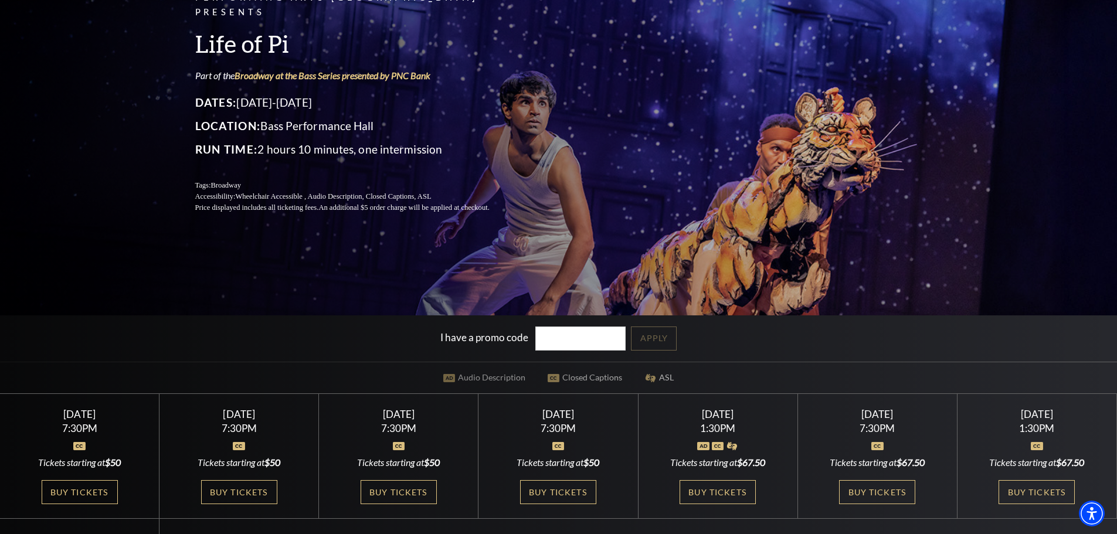
scroll to position [176, 0]
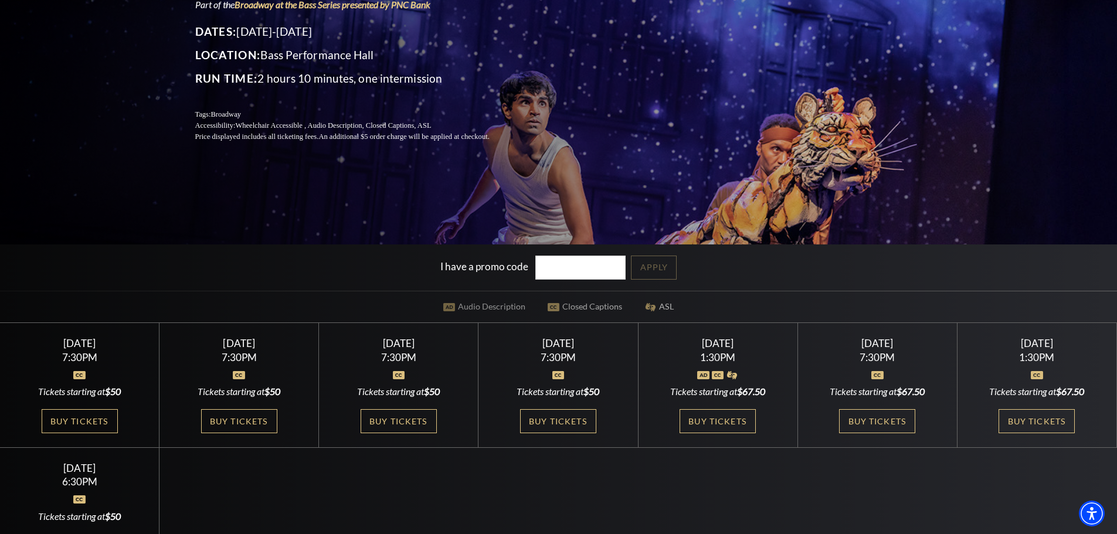
drag, startPoint x: 735, startPoint y: 422, endPoint x: 711, endPoint y: 354, distance: 72.3
click at [735, 422] on link "Buy Tickets" at bounding box center [718, 421] width 76 height 24
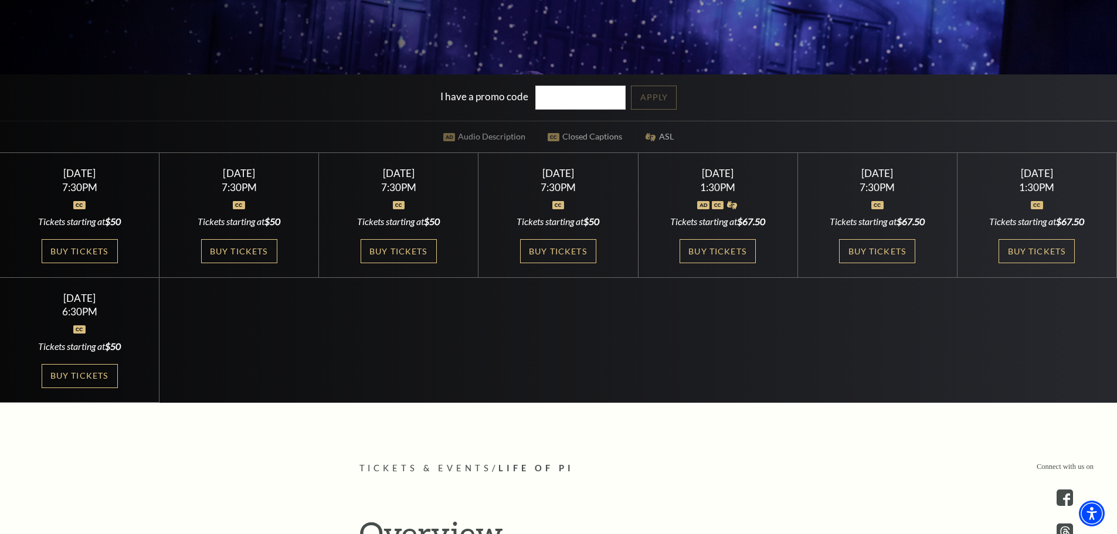
scroll to position [410, 0]
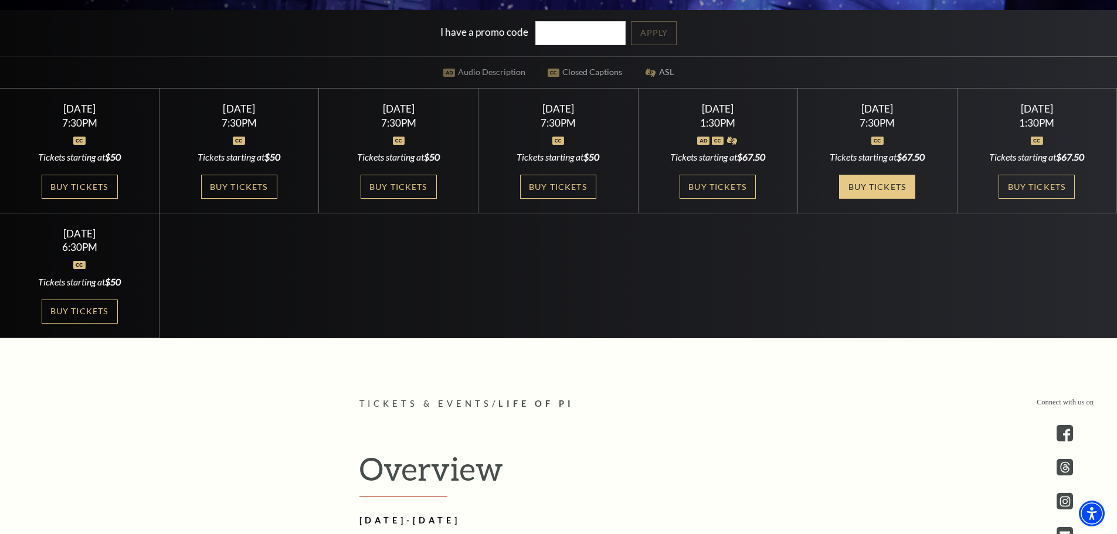
click at [860, 188] on link "Buy Tickets" at bounding box center [877, 187] width 76 height 24
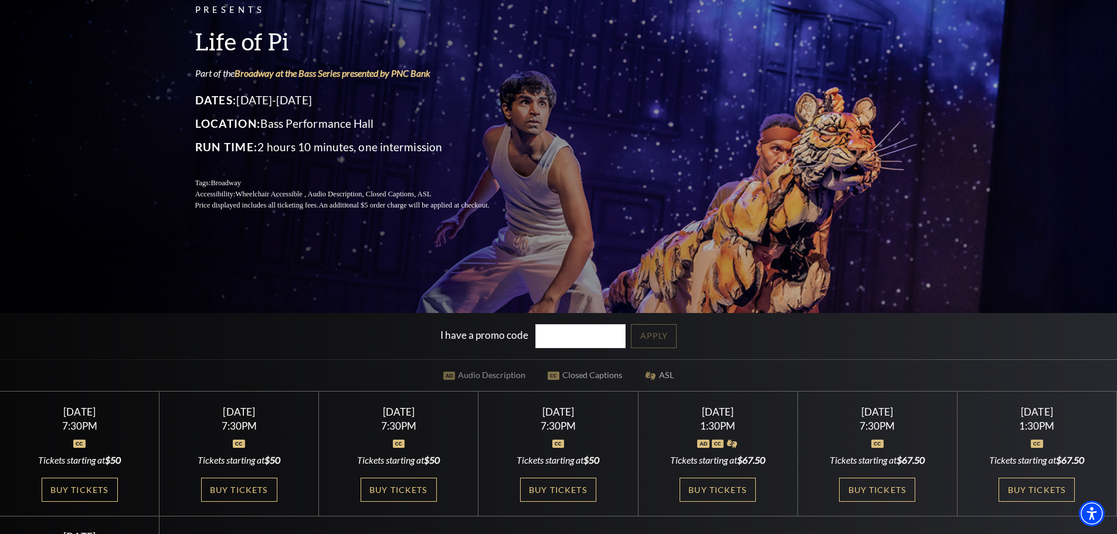
scroll to position [176, 0]
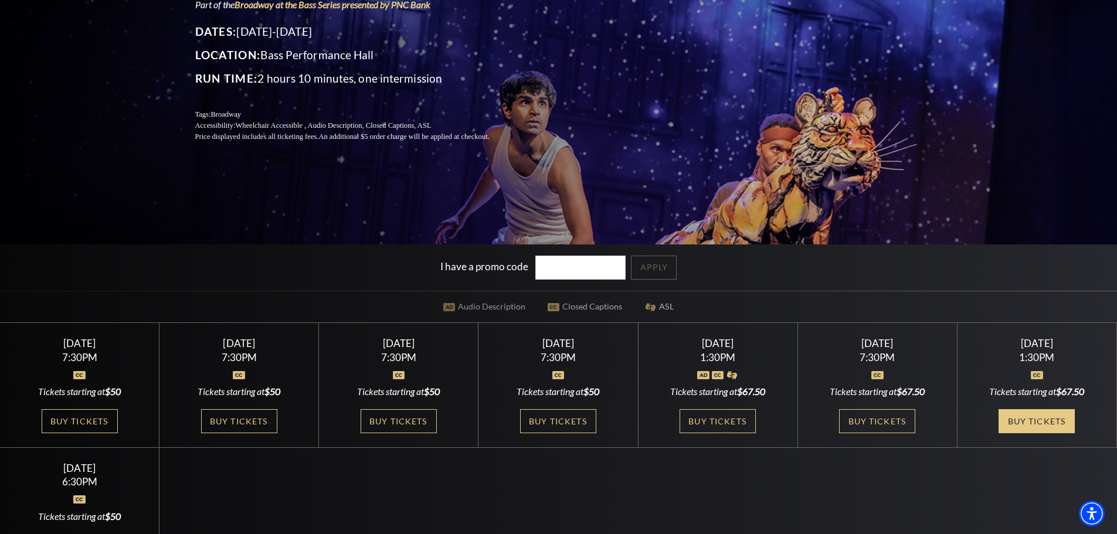
click at [1043, 423] on link "Buy Tickets" at bounding box center [1036, 421] width 76 height 24
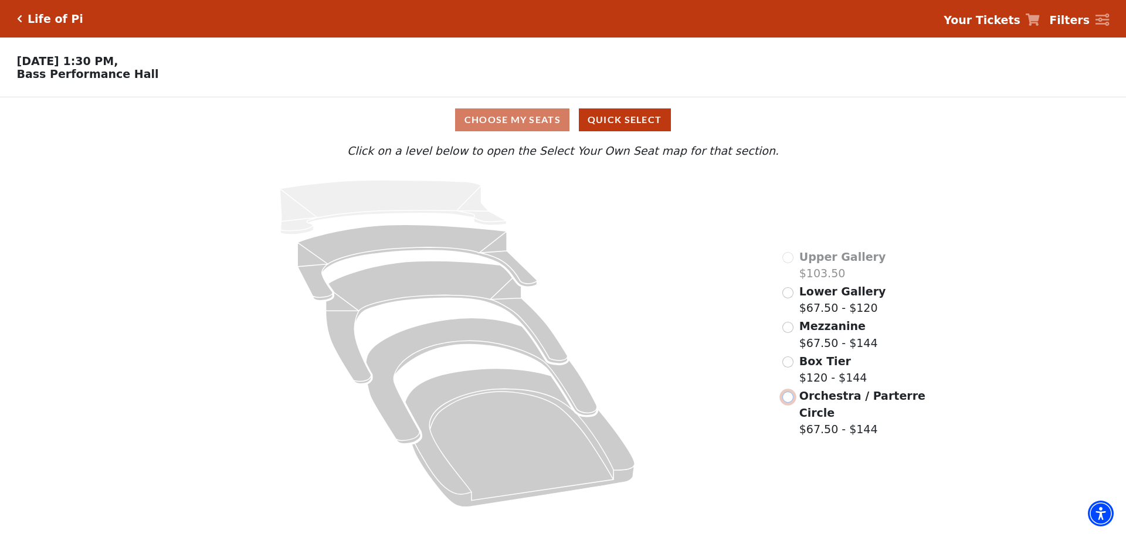
click at [789, 402] on input "Orchestra / Parterre Circle$67.50 - $144\a" at bounding box center [787, 397] width 11 height 11
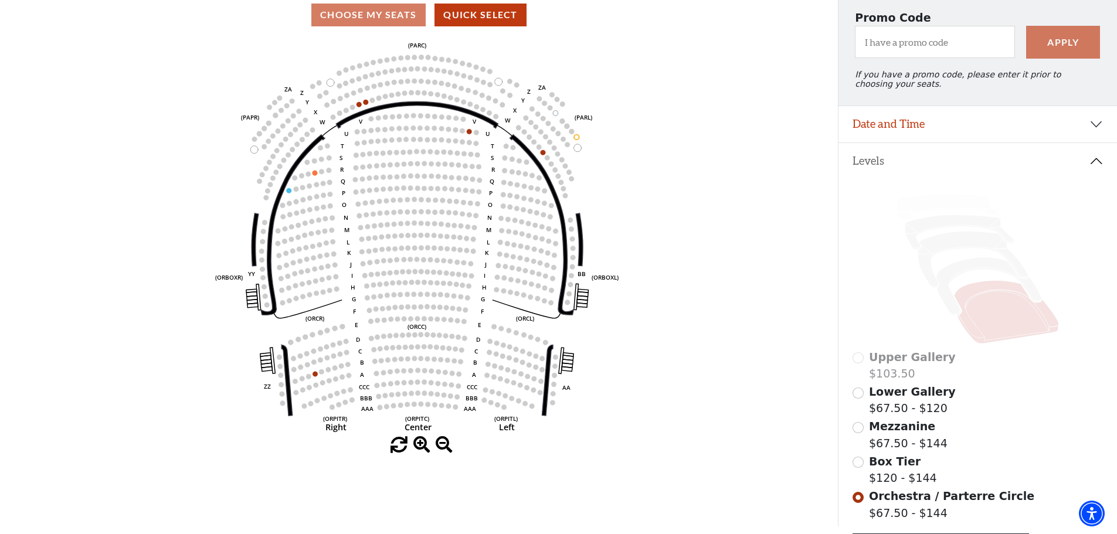
scroll to position [172, 0]
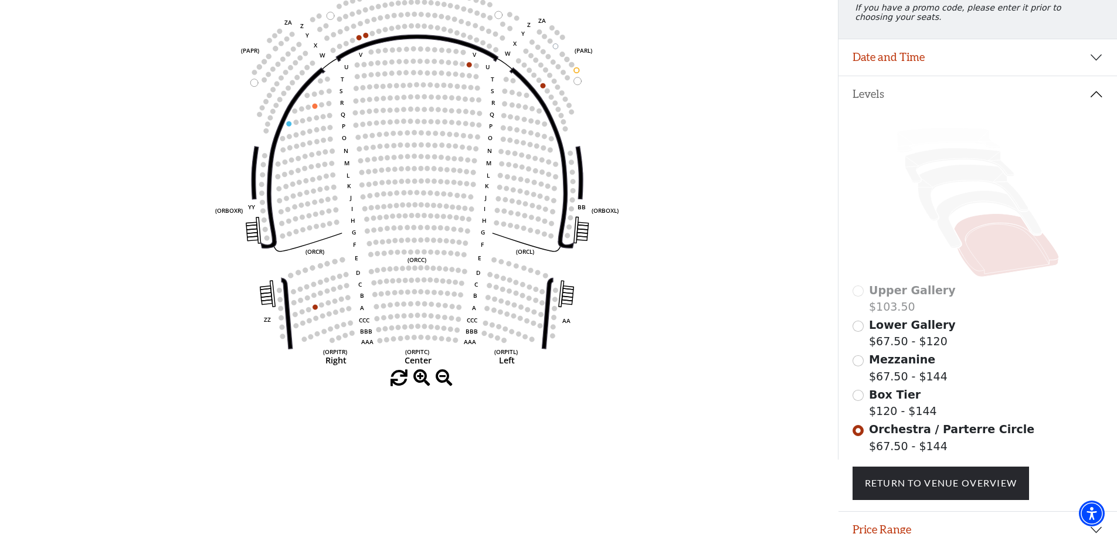
click at [857, 376] on div "Mezzanine $67.50 - $144" at bounding box center [977, 367] width 251 height 33
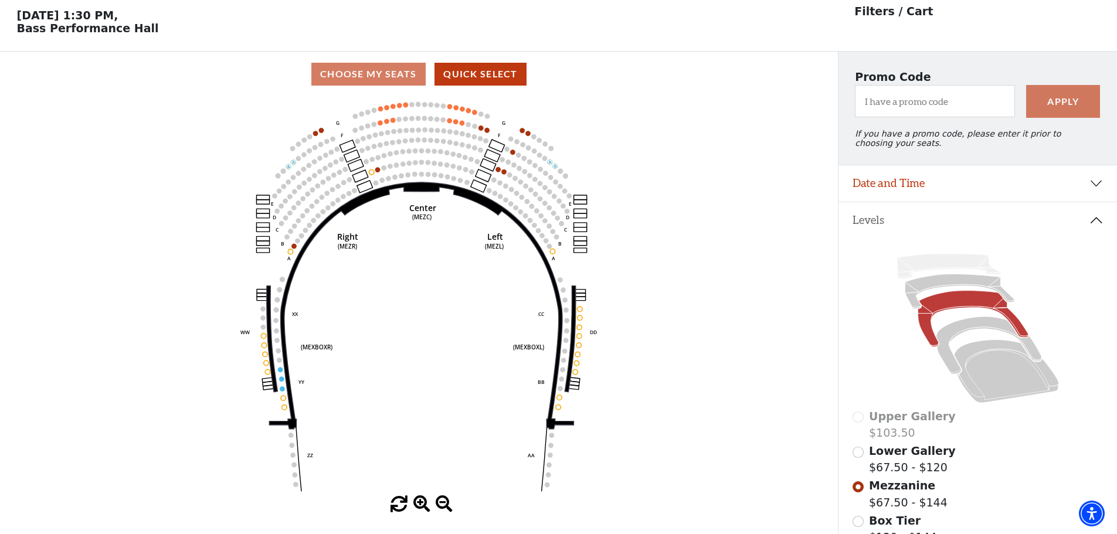
scroll to position [55, 0]
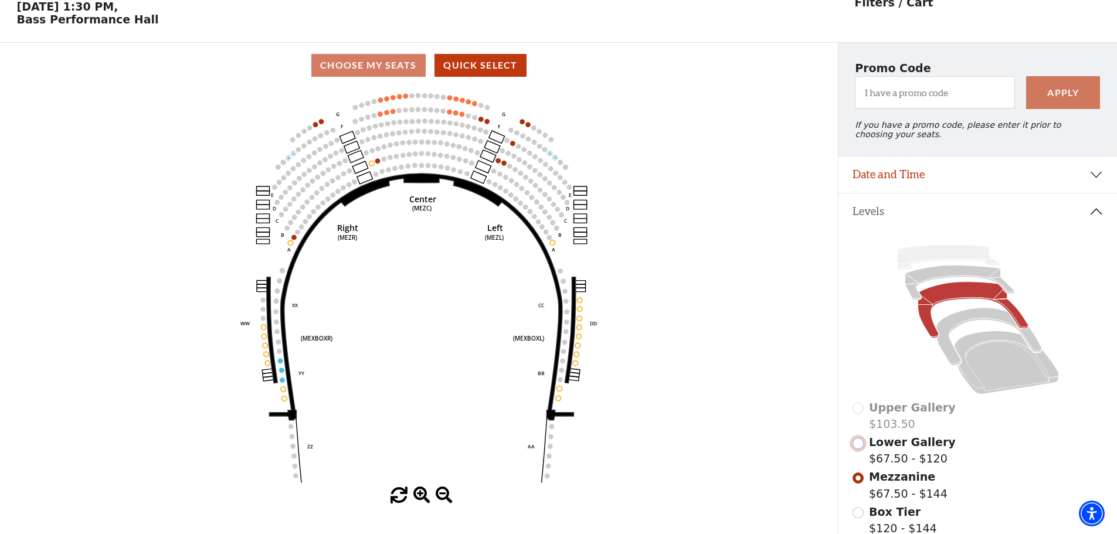
click at [857, 449] on input "Lower Gallery$67.50 - $120\a" at bounding box center [857, 443] width 11 height 11
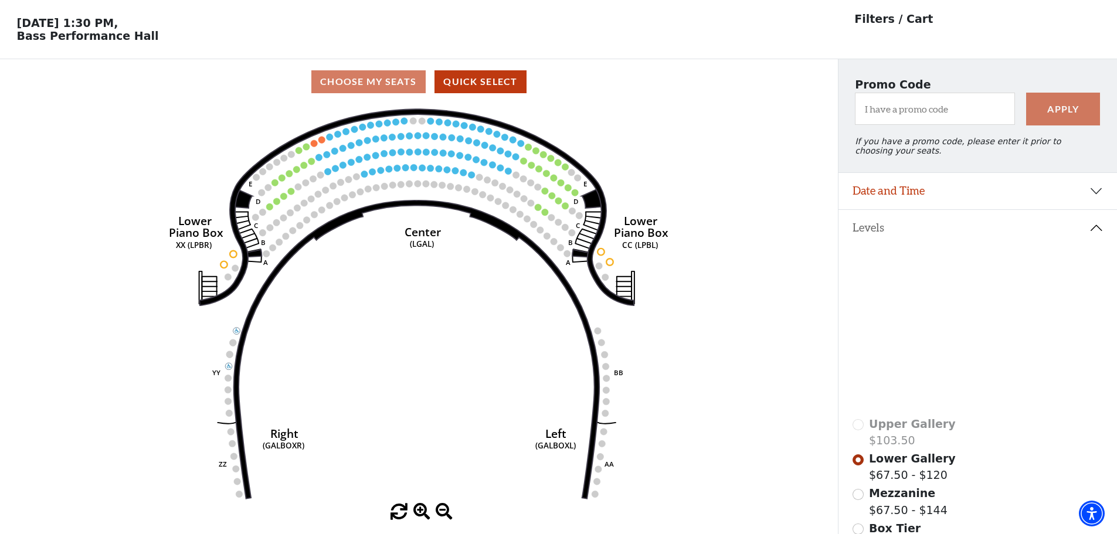
scroll to position [59, 0]
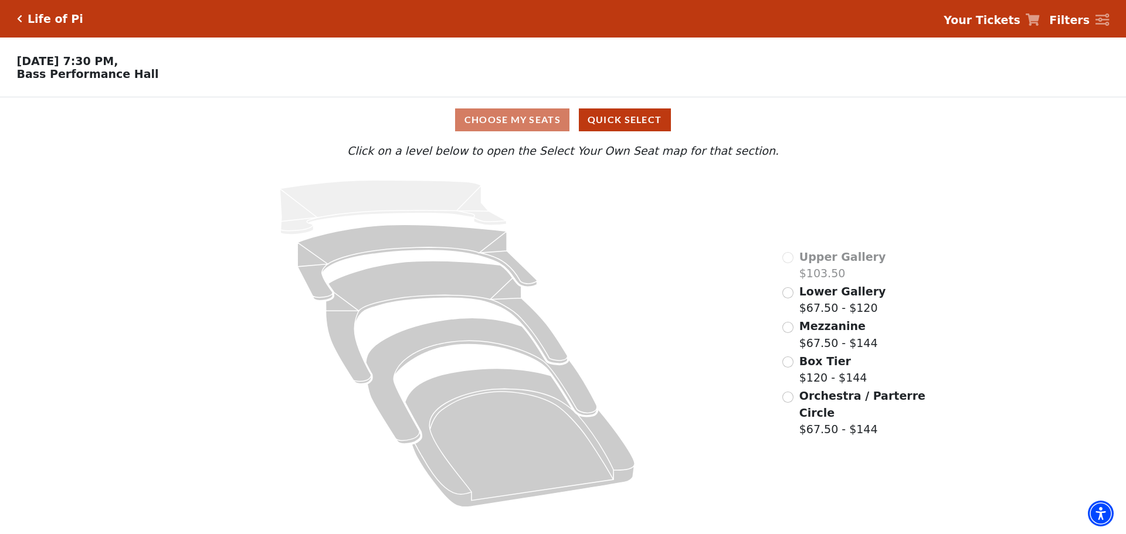
click at [793, 408] on div "Orchestra / Parterre Circle $67.50 - $144" at bounding box center [854, 413] width 145 height 50
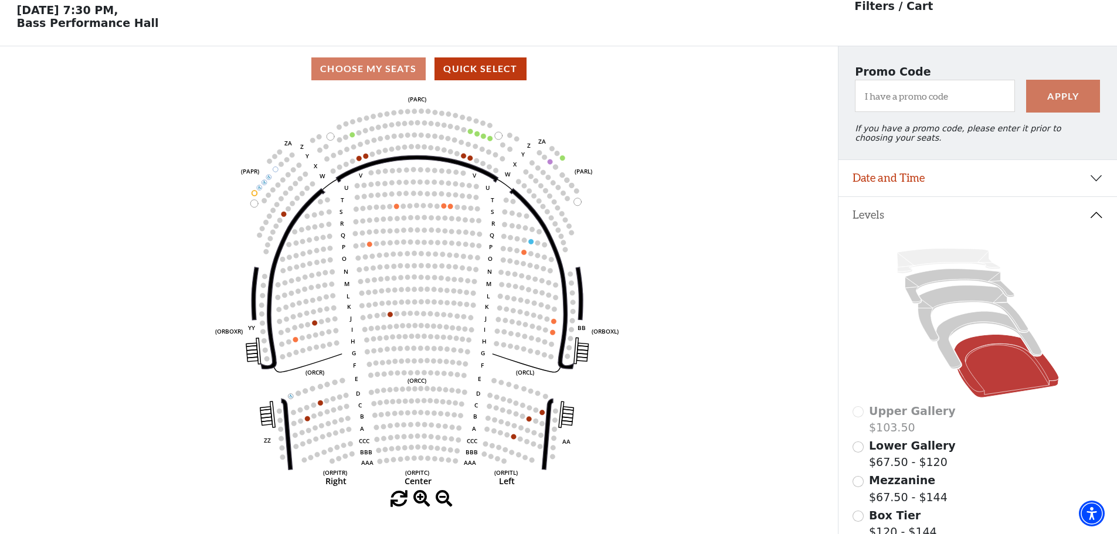
scroll to position [55, 0]
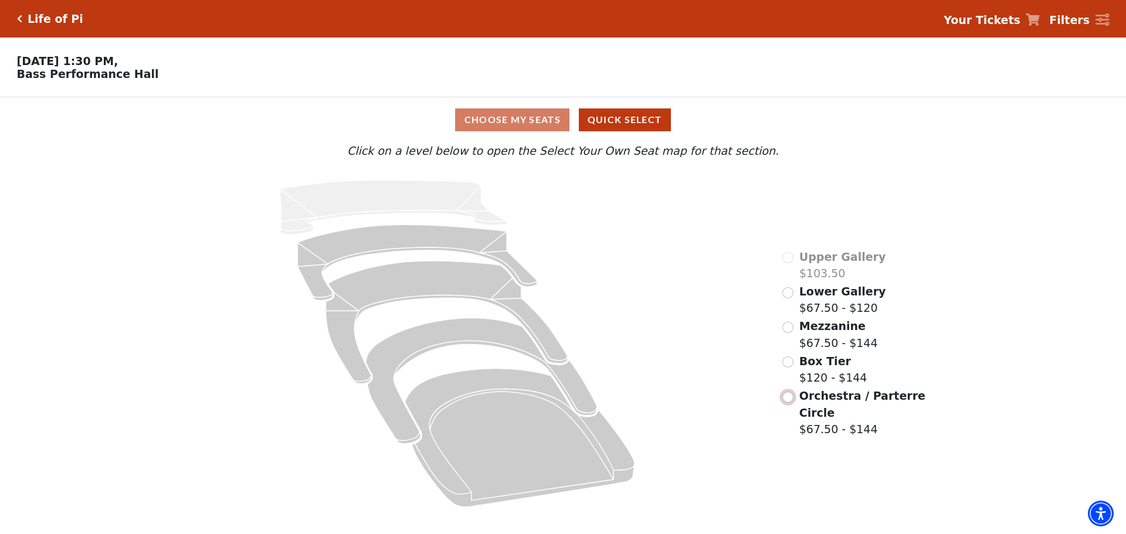
click at [786, 399] on input "Orchestra / Parterre Circle$67.50 - $144\a" at bounding box center [787, 397] width 11 height 11
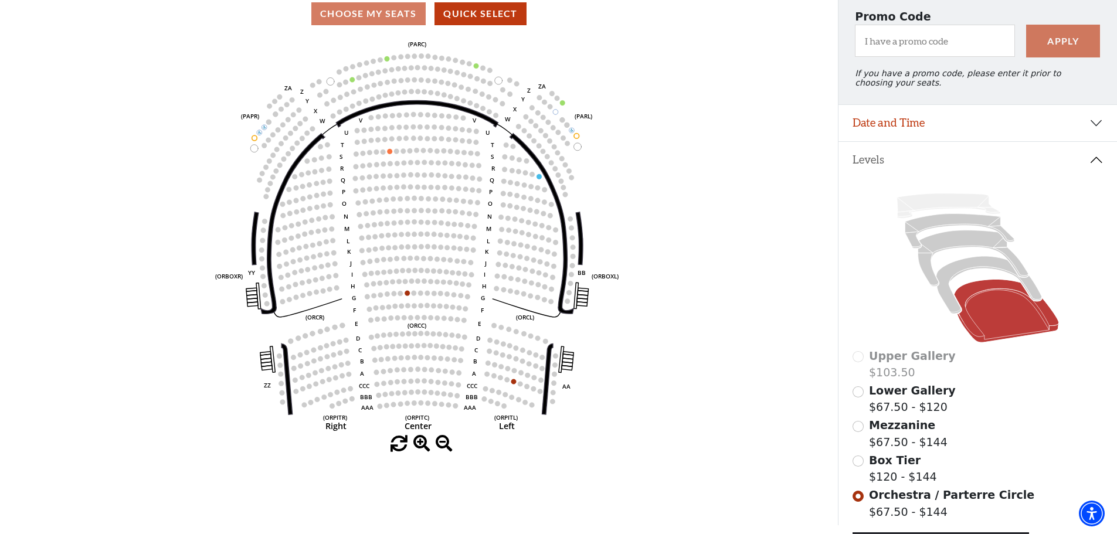
scroll to position [172, 0]
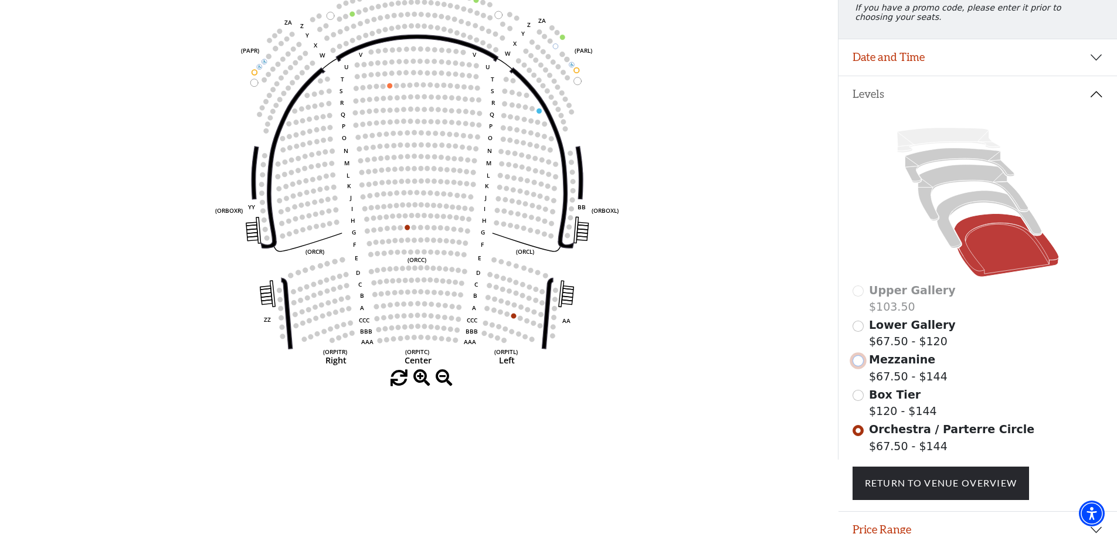
click at [857, 366] on input "Mezzanine$67.50 - $144\a" at bounding box center [857, 360] width 11 height 11
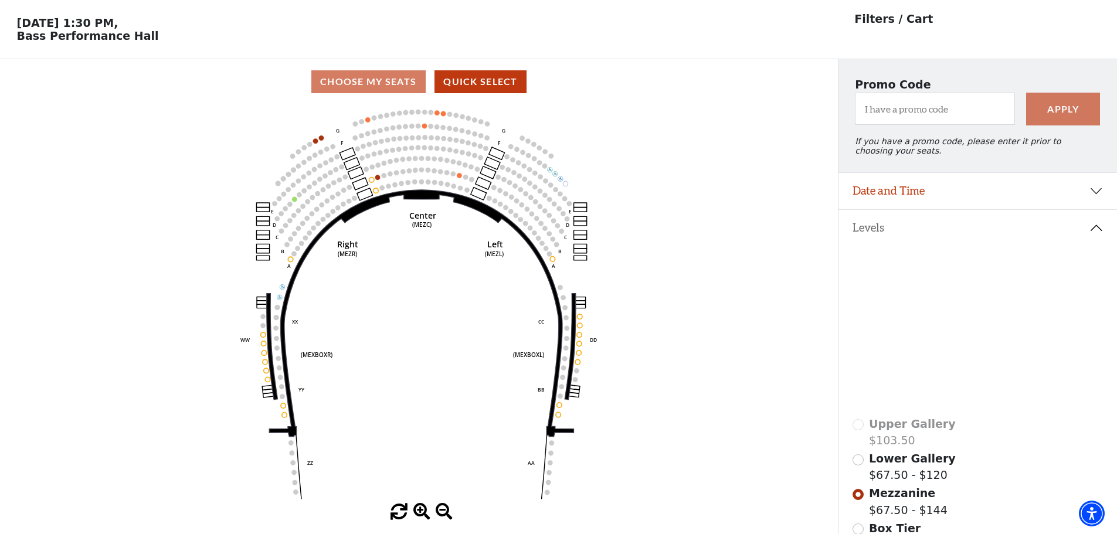
scroll to position [55, 0]
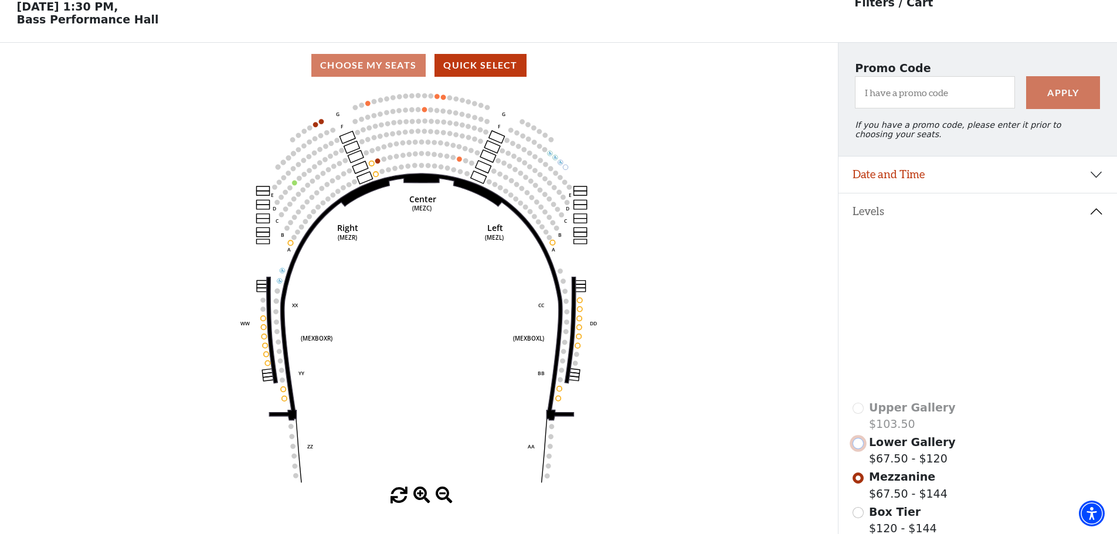
click at [858, 449] on input "Lower Gallery$67.50 - $120\a" at bounding box center [857, 443] width 11 height 11
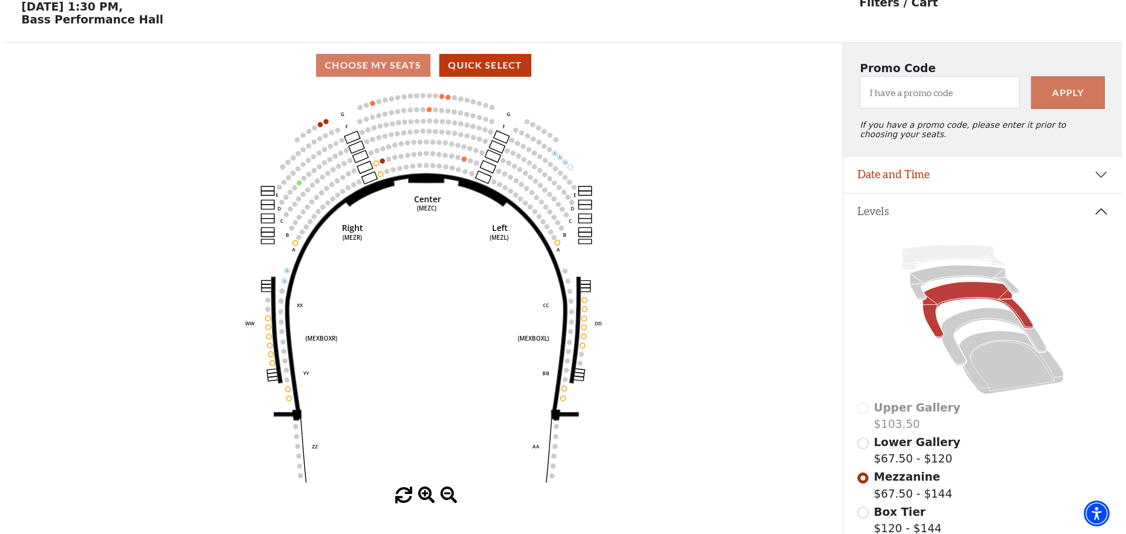
scroll to position [0, 0]
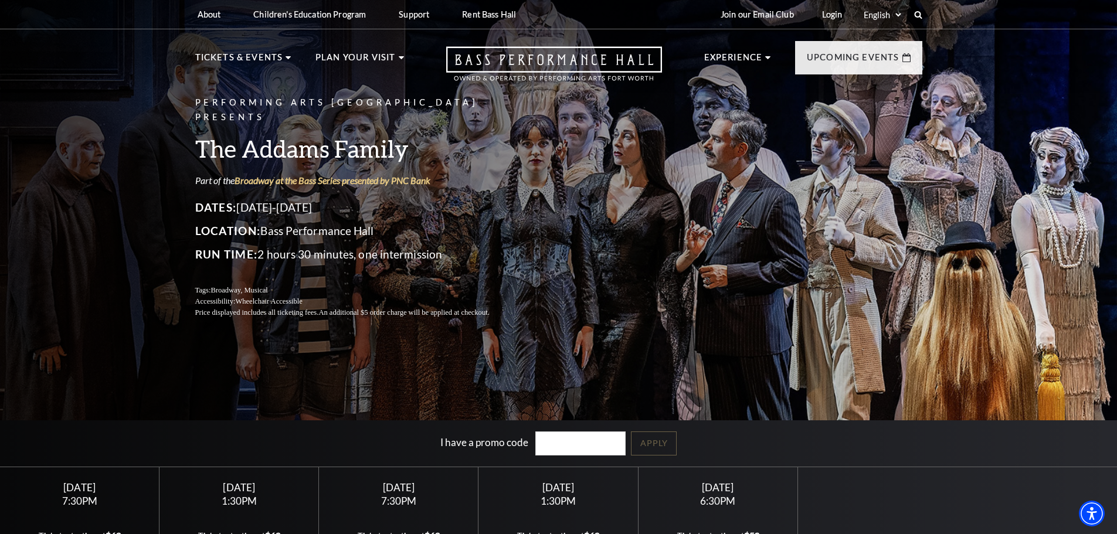
scroll to position [117, 0]
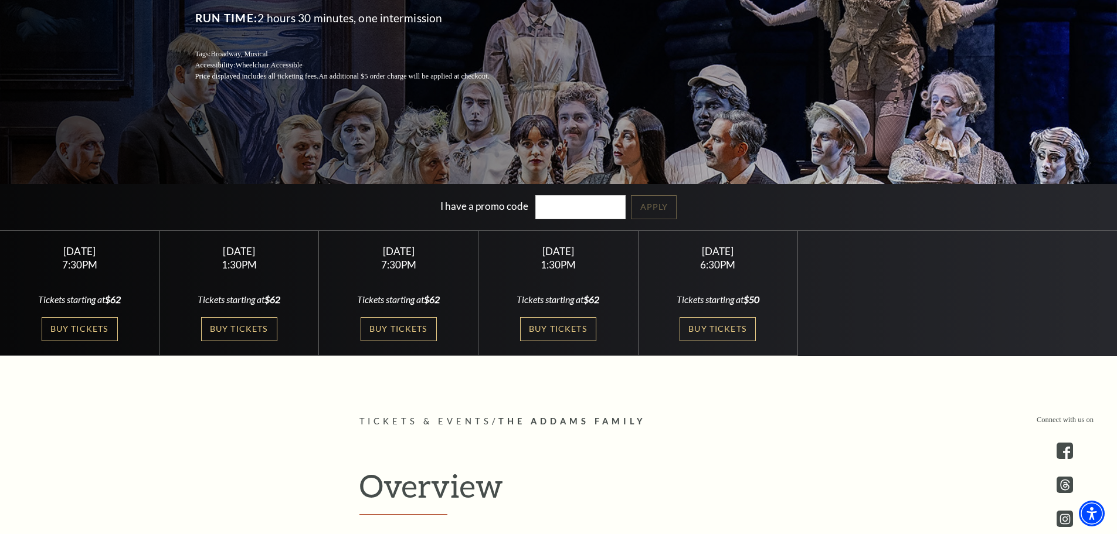
scroll to position [293, 0]
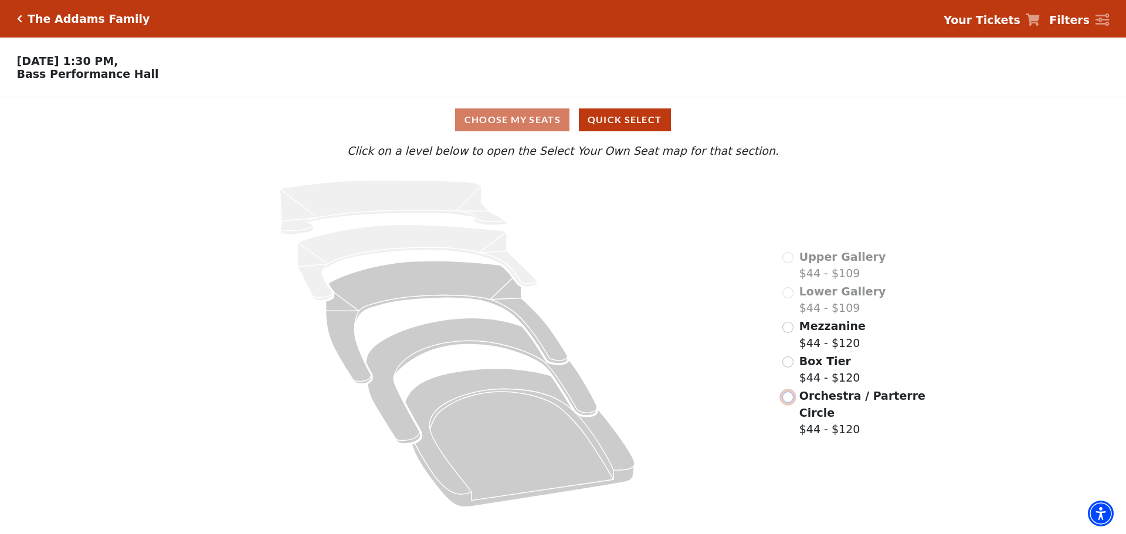
click at [792, 392] on input "Orchestra / Parterre Circle$44 - $120\a" at bounding box center [787, 397] width 11 height 11
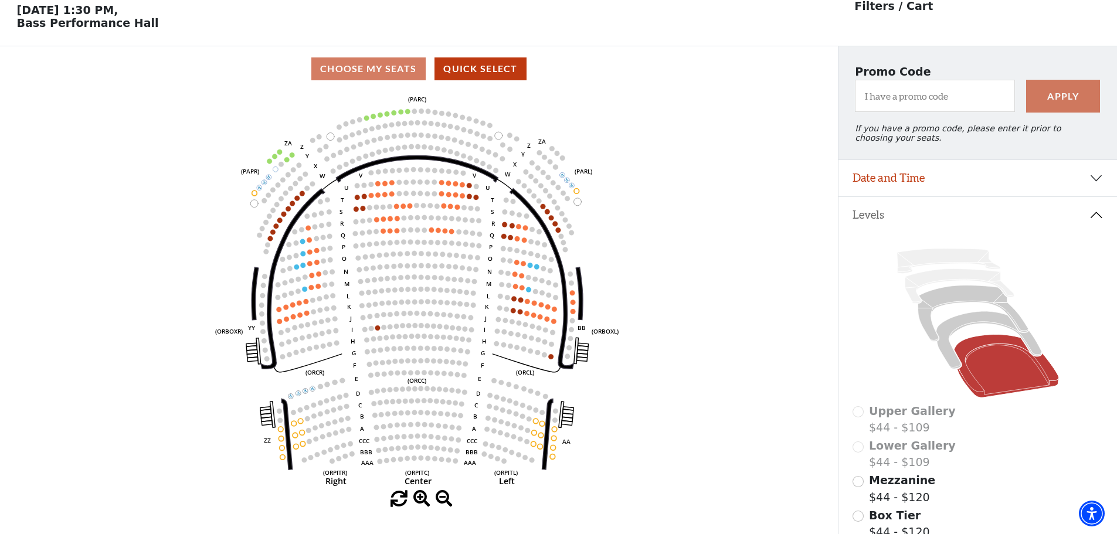
scroll to position [55, 0]
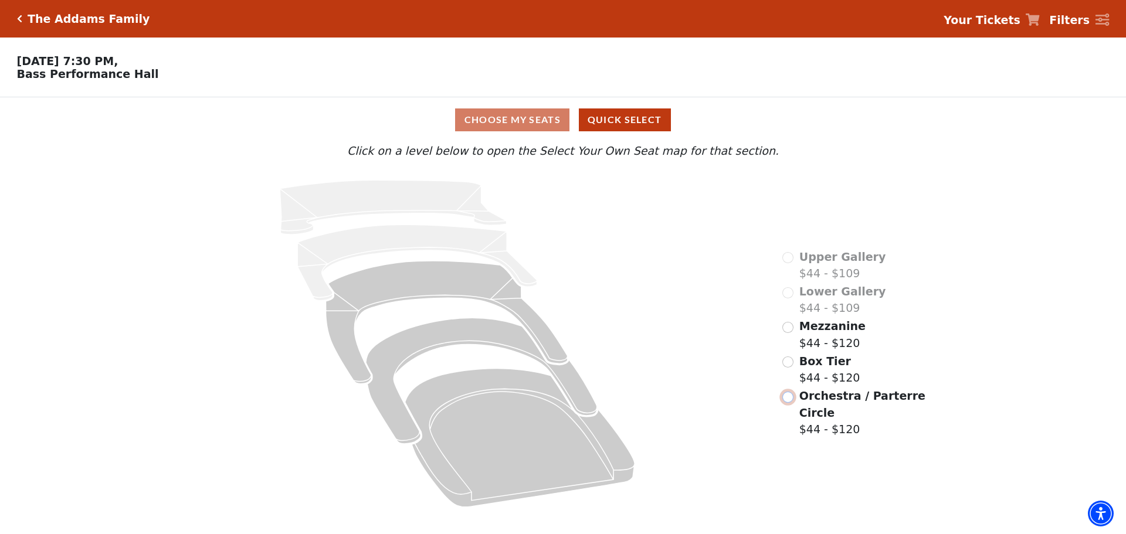
click at [789, 392] on input "Orchestra / Parterre Circle$44 - $120\a" at bounding box center [787, 397] width 11 height 11
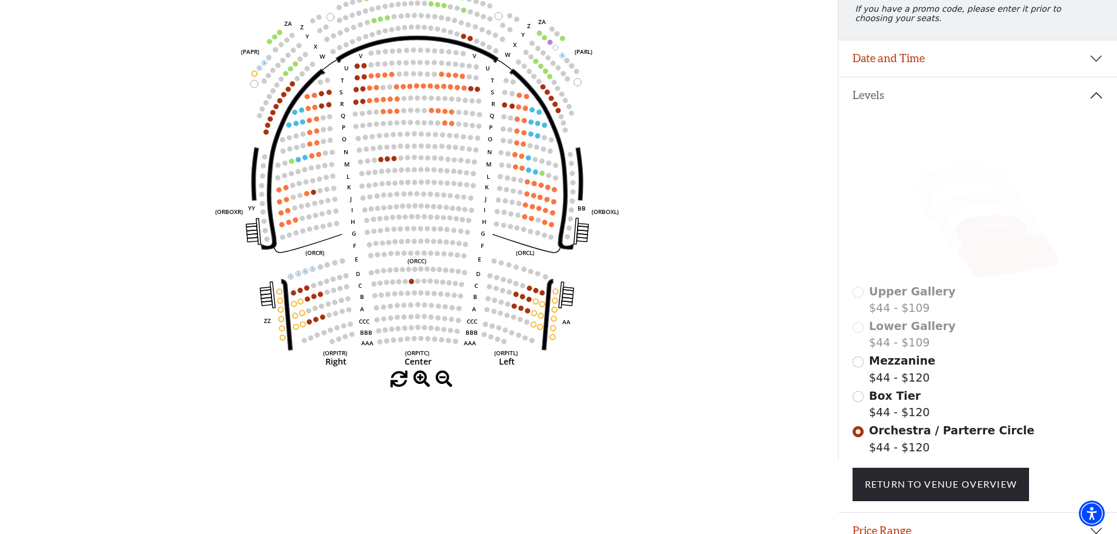
scroll to position [172, 0]
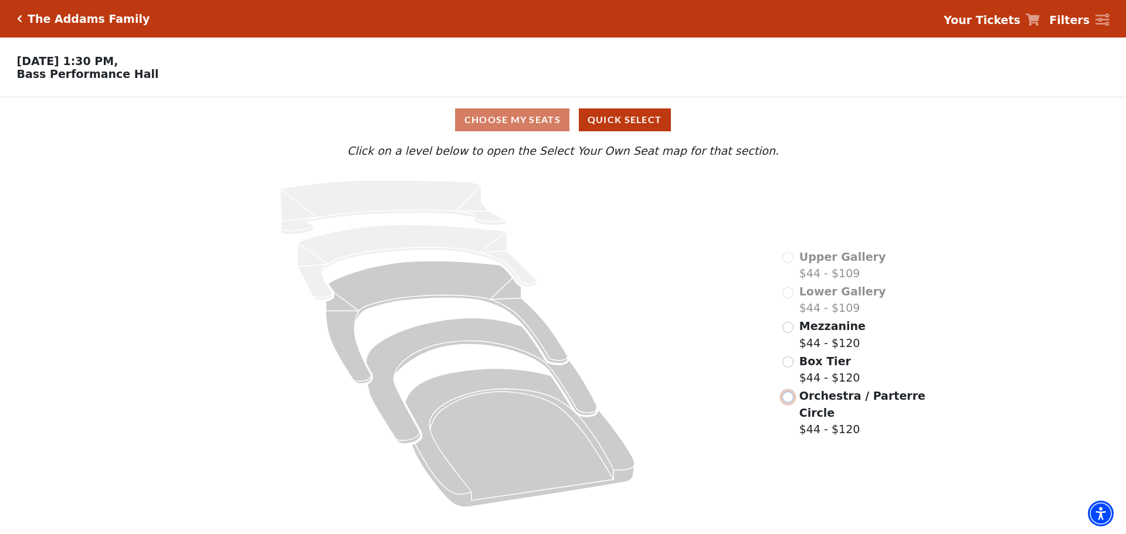
click at [790, 392] on input "Orchestra / Parterre Circle$44 - $120\a" at bounding box center [787, 397] width 11 height 11
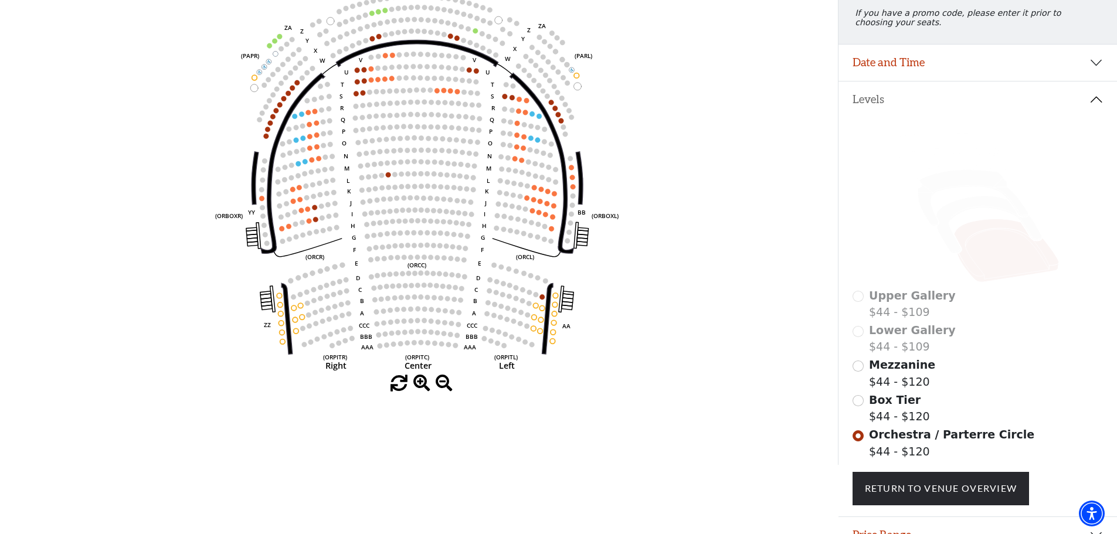
scroll to position [172, 0]
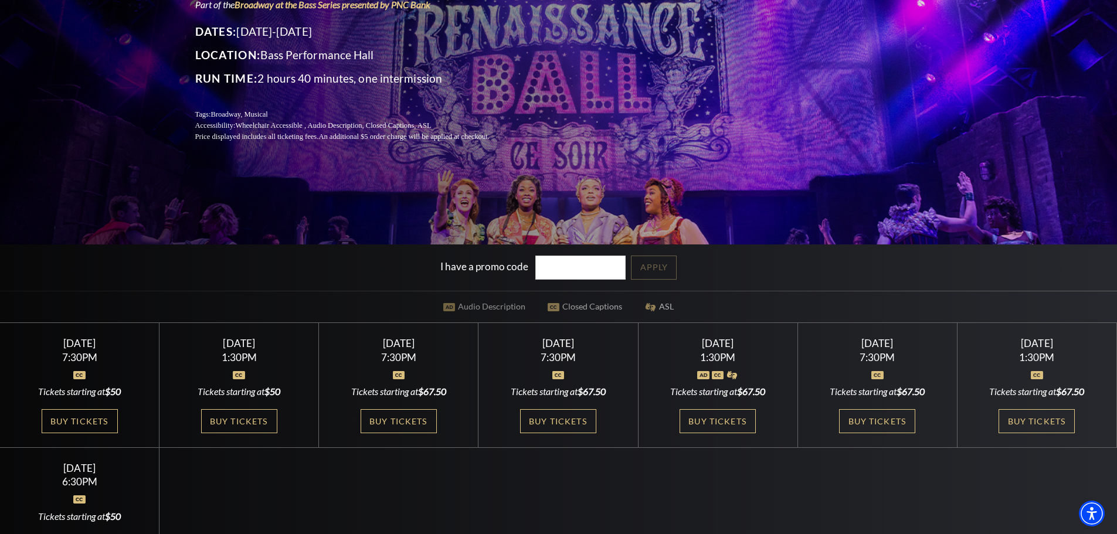
scroll to position [235, 0]
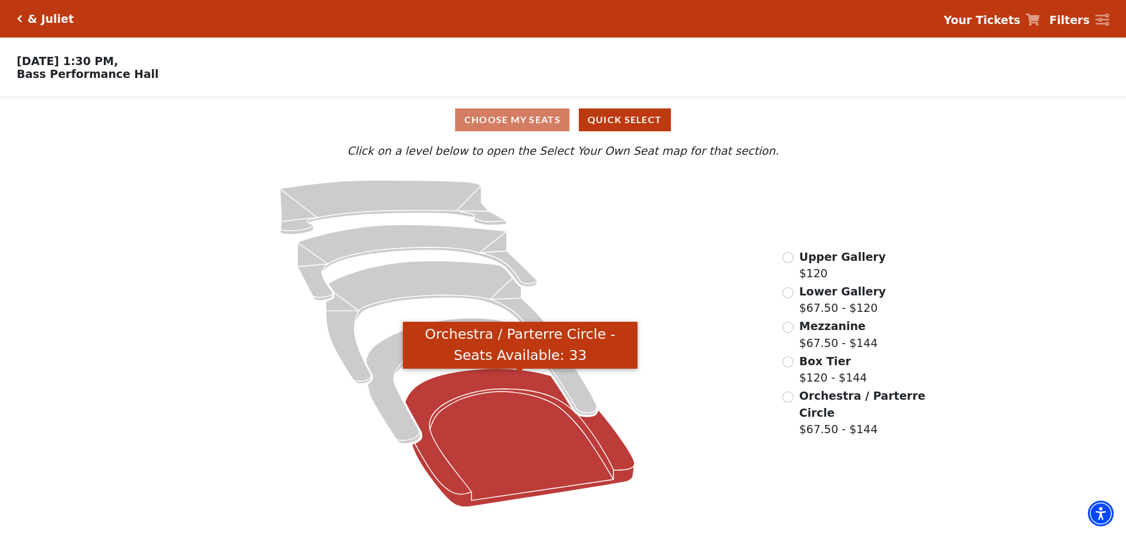
click at [472, 404] on icon "Orchestra / Parterre Circle - Seats Available: 33" at bounding box center [520, 438] width 230 height 138
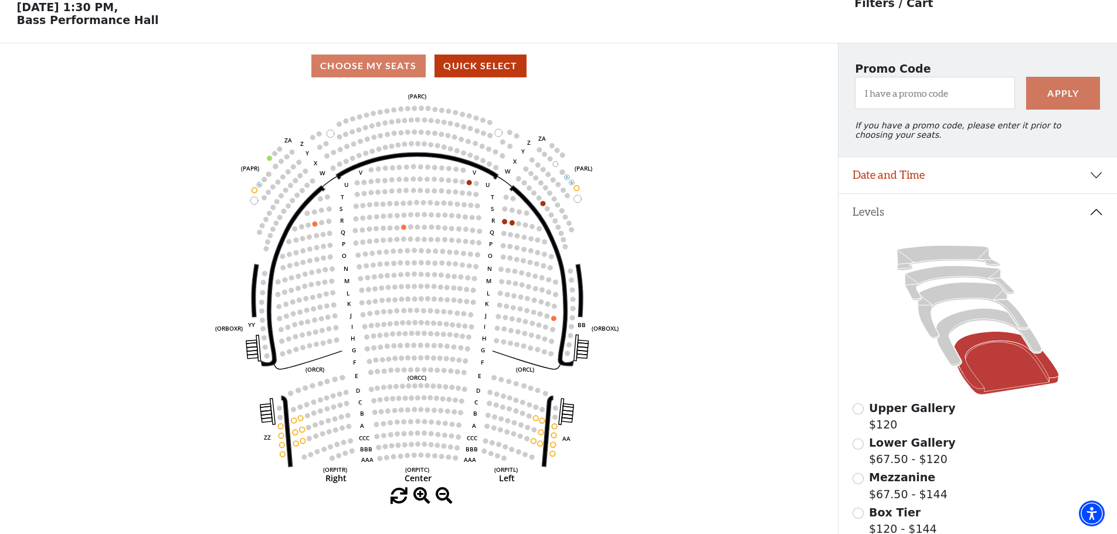
scroll to position [55, 0]
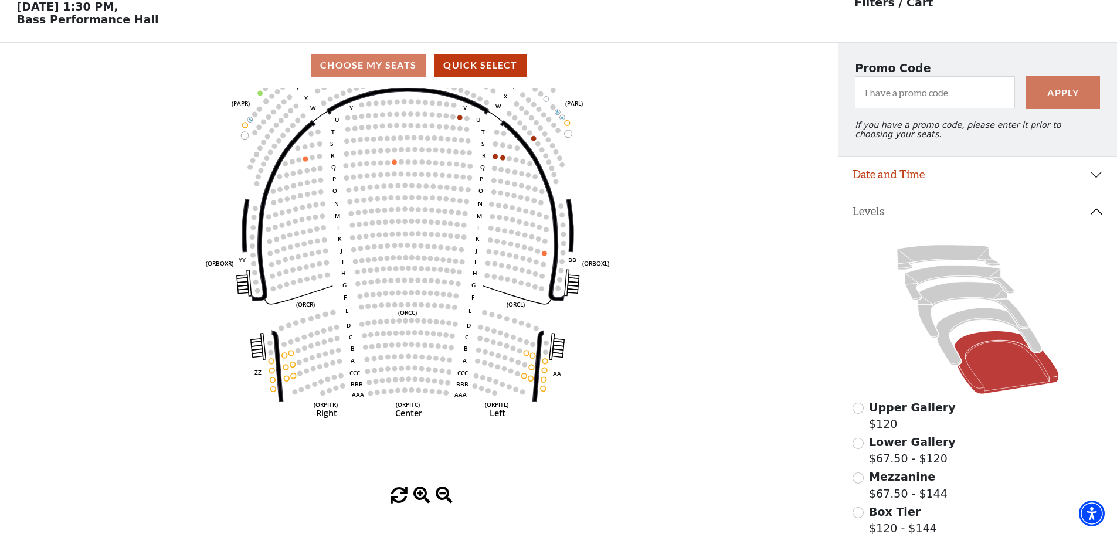
drag, startPoint x: 747, startPoint y: 344, endPoint x: 738, endPoint y: 279, distance: 65.2
click at [738, 279] on icon "Left (ORPITL) Right (ORPITR) Center (ORPITC) ZZ AA YY BB ZA ZA (ORCL) (ORCR) (O…" at bounding box center [419, 287] width 754 height 399
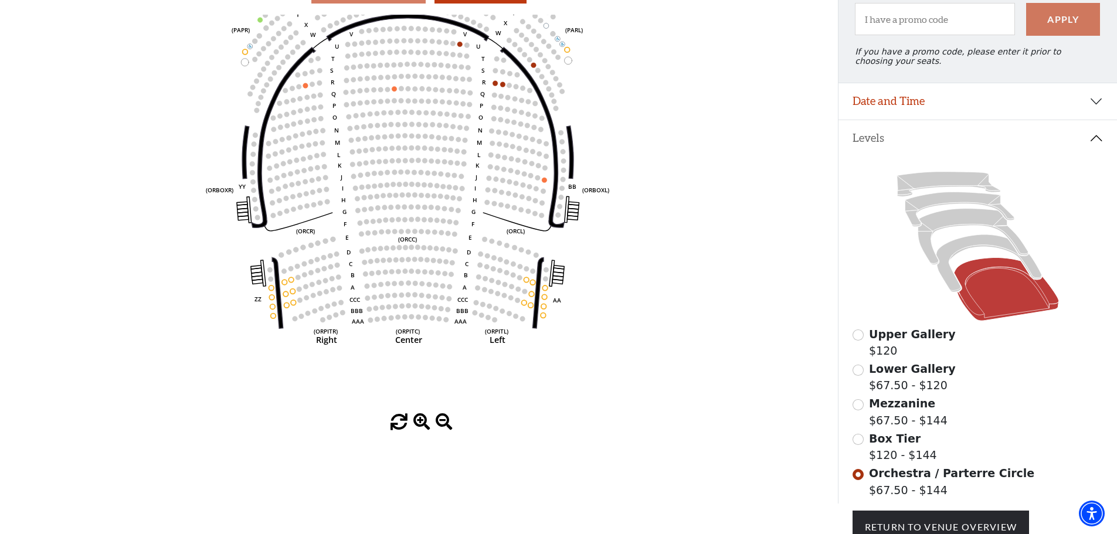
scroll to position [172, 0]
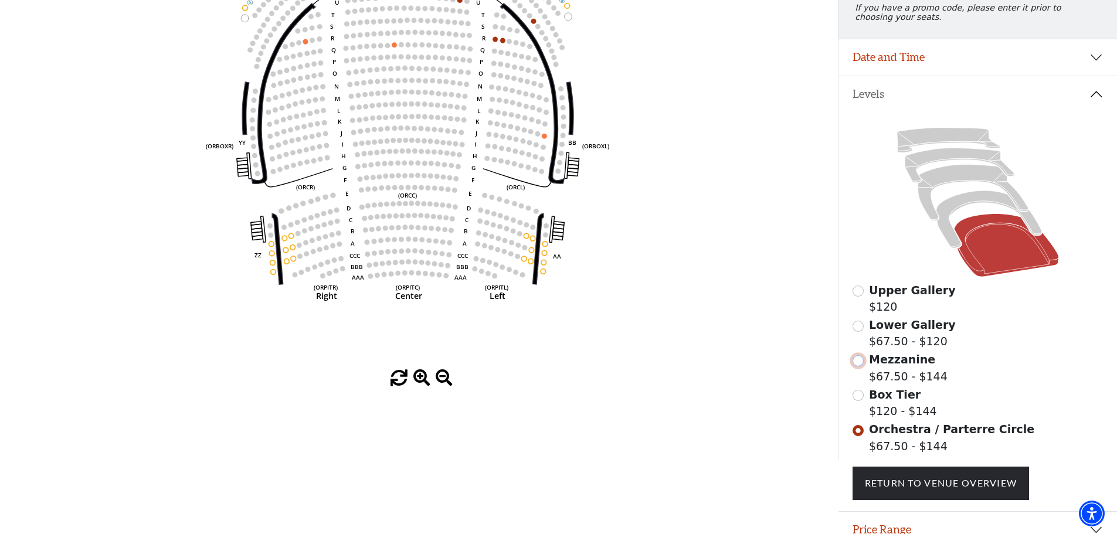
click at [860, 366] on input "Mezzanine$67.50 - $144\a" at bounding box center [857, 360] width 11 height 11
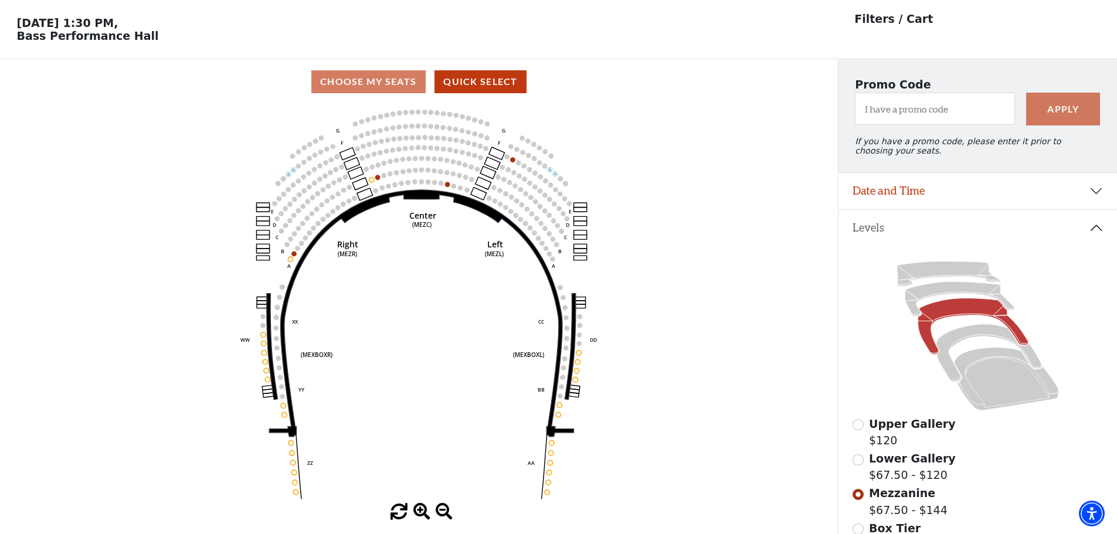
scroll to position [55, 0]
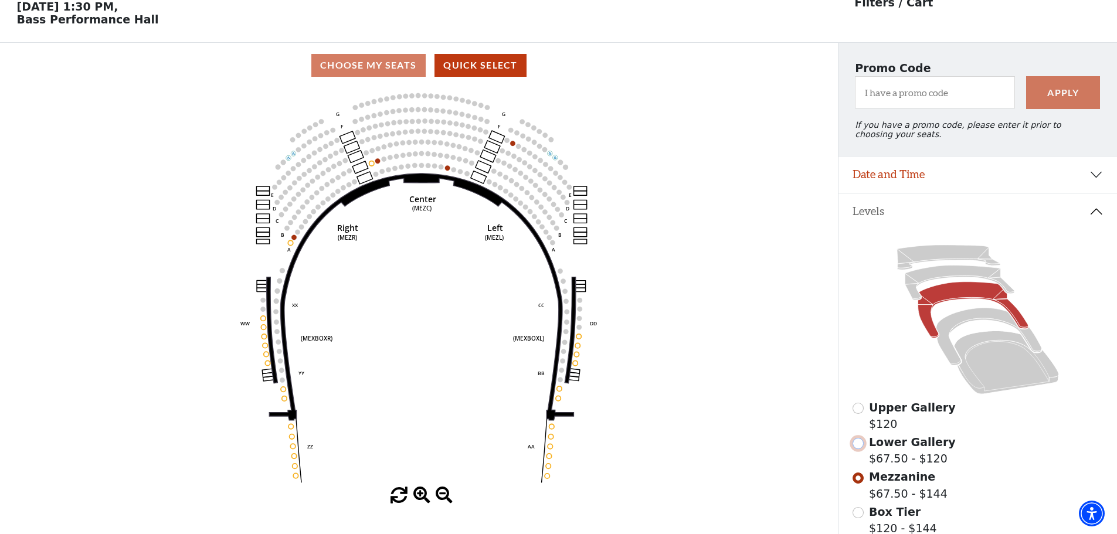
click input "Lower Gallery$67.50 - $120\a"
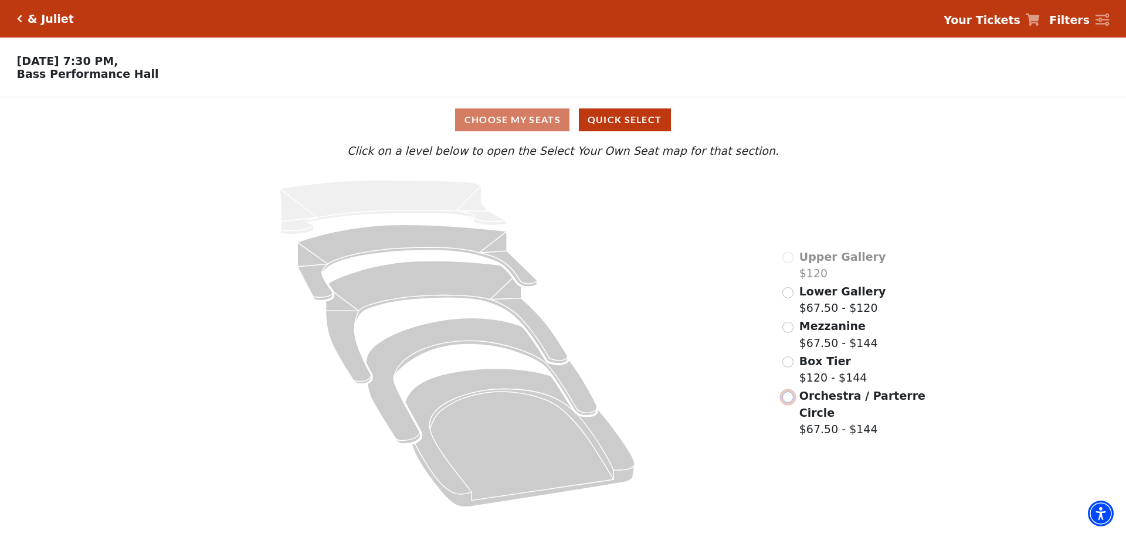
click at [789, 397] on input "Orchestra / Parterre Circle$67.50 - $144\a" at bounding box center [787, 397] width 11 height 11
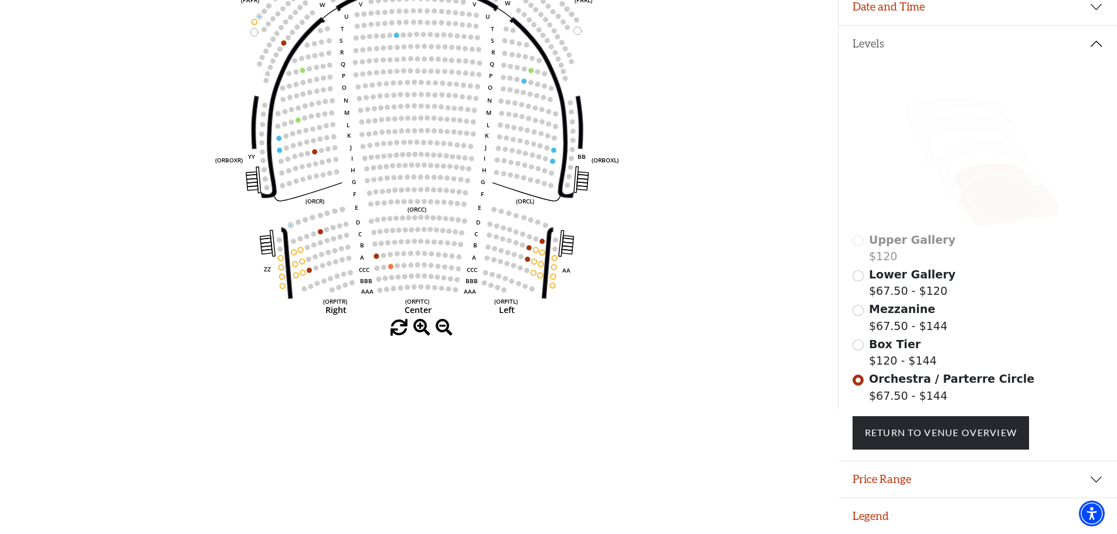
scroll to position [230, 0]
click at [861, 310] on input "Mezzanine$67.50 - $144\a" at bounding box center [857, 310] width 11 height 11
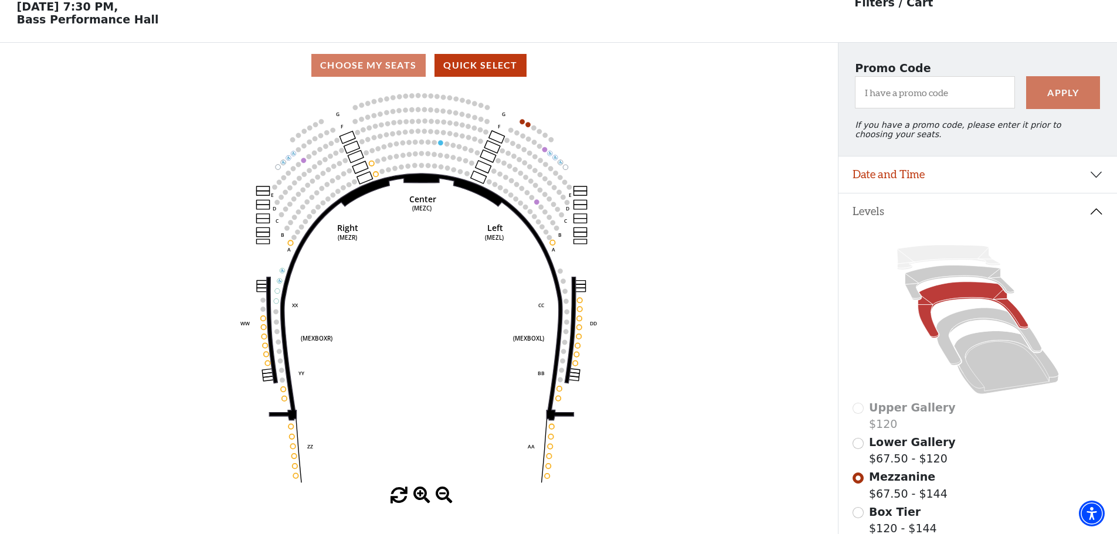
scroll to position [172, 0]
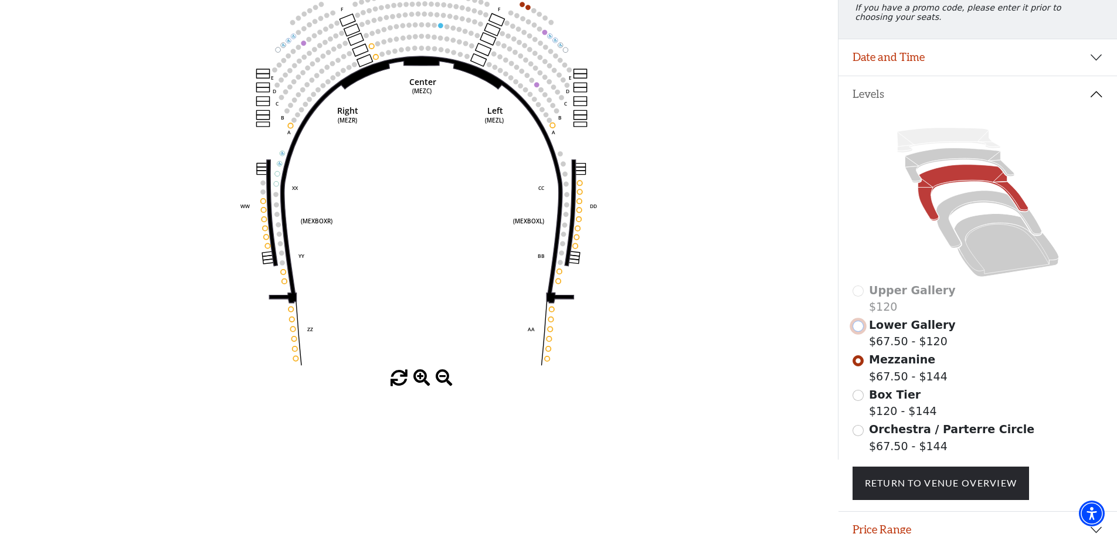
click at [857, 332] on input "Lower Gallery$67.50 - $120\a" at bounding box center [857, 326] width 11 height 11
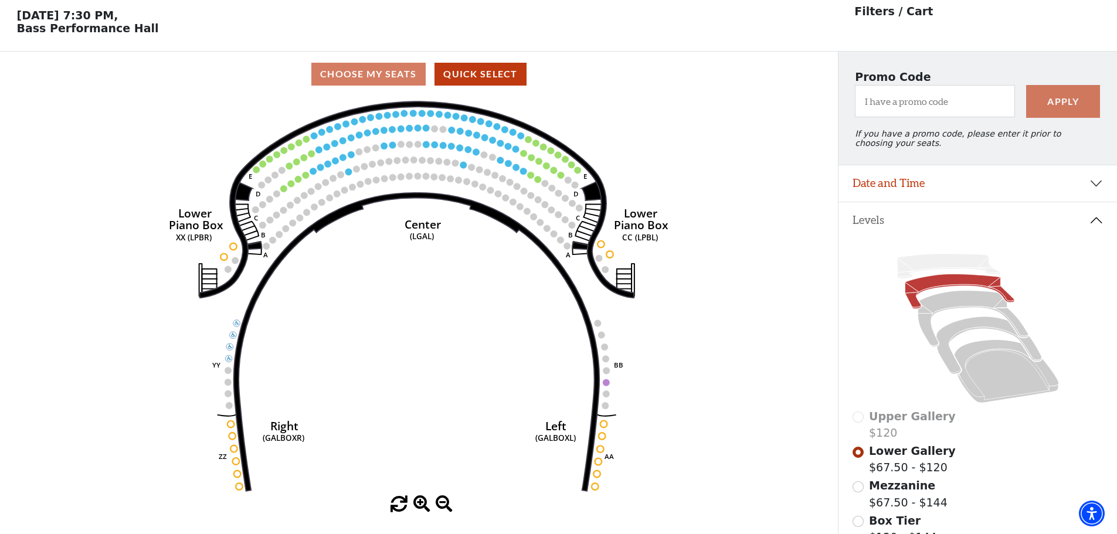
scroll to position [55, 0]
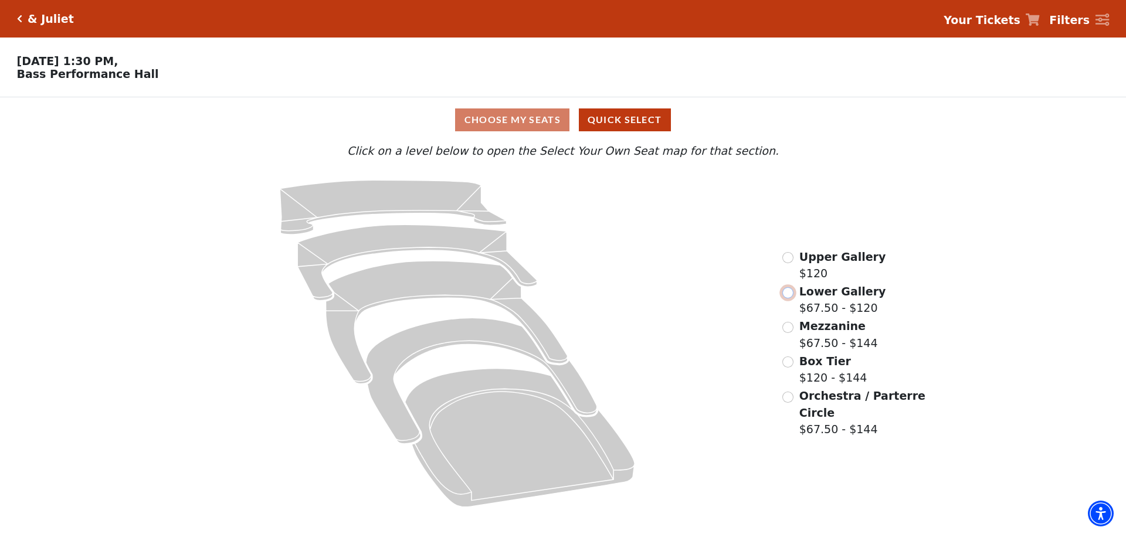
click at [784, 298] on input "Lower Gallery$67.50 - $120\a" at bounding box center [787, 292] width 11 height 11
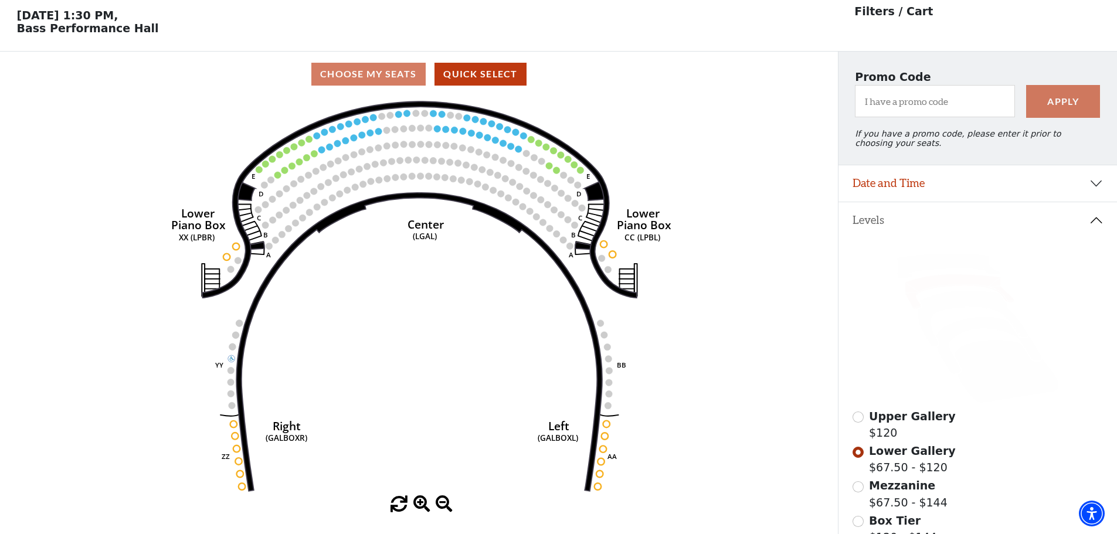
scroll to position [55, 0]
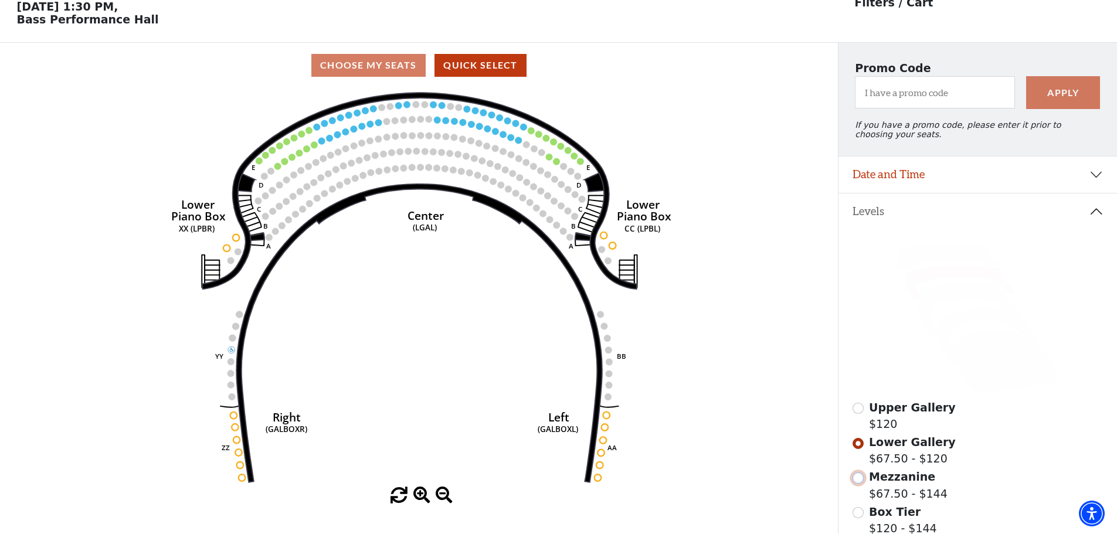
click at [860, 481] on input "Mezzanine$67.50 - $144\a" at bounding box center [857, 478] width 11 height 11
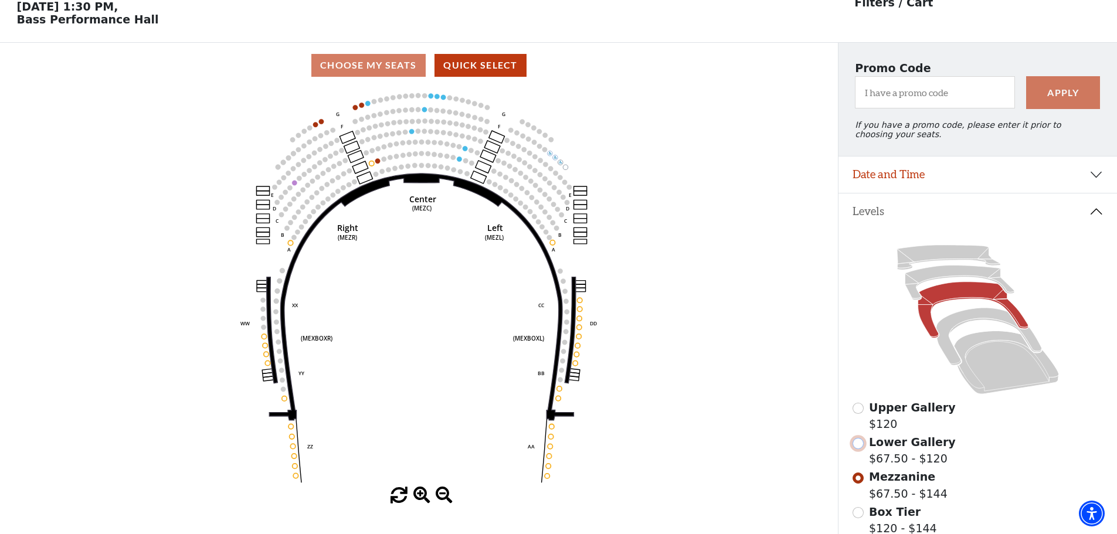
click at [860, 449] on input "Lower Gallery$67.50 - $120\a" at bounding box center [857, 443] width 11 height 11
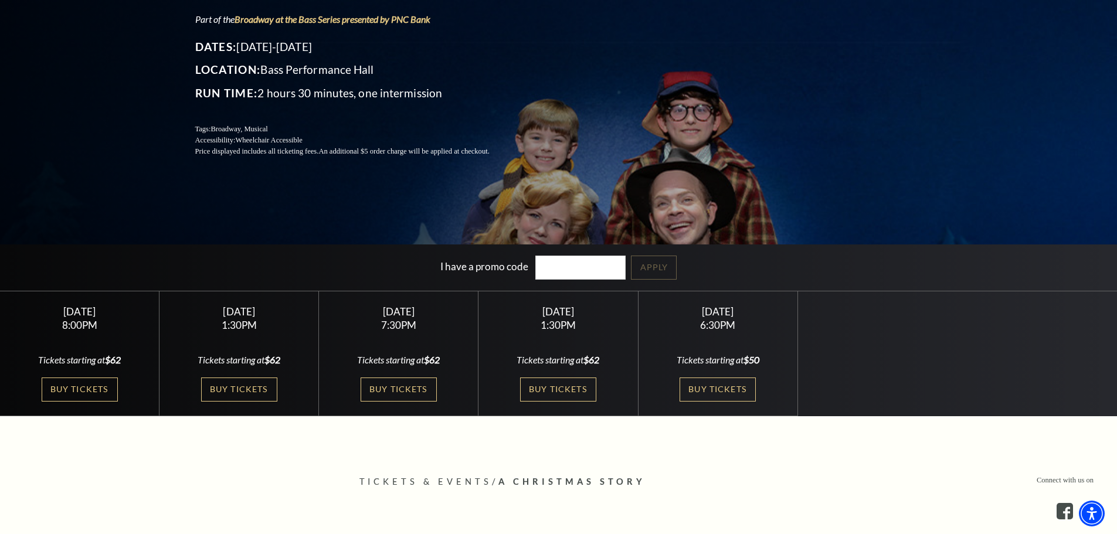
scroll to position [352, 0]
